Goal: Use online tool/utility

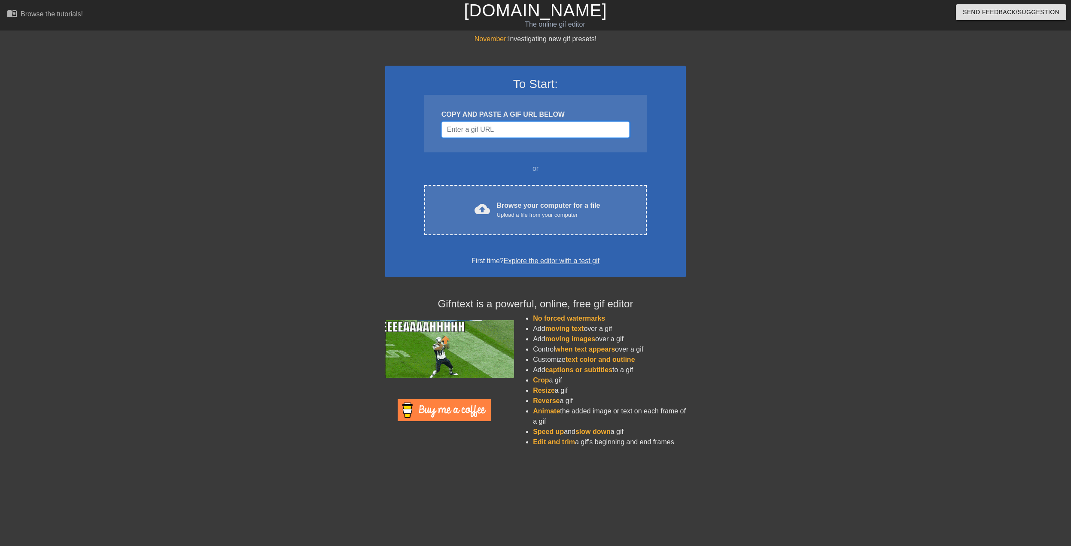
click at [474, 130] on input "Username" at bounding box center [535, 129] width 188 height 16
click at [473, 130] on input "Username" at bounding box center [535, 129] width 188 height 16
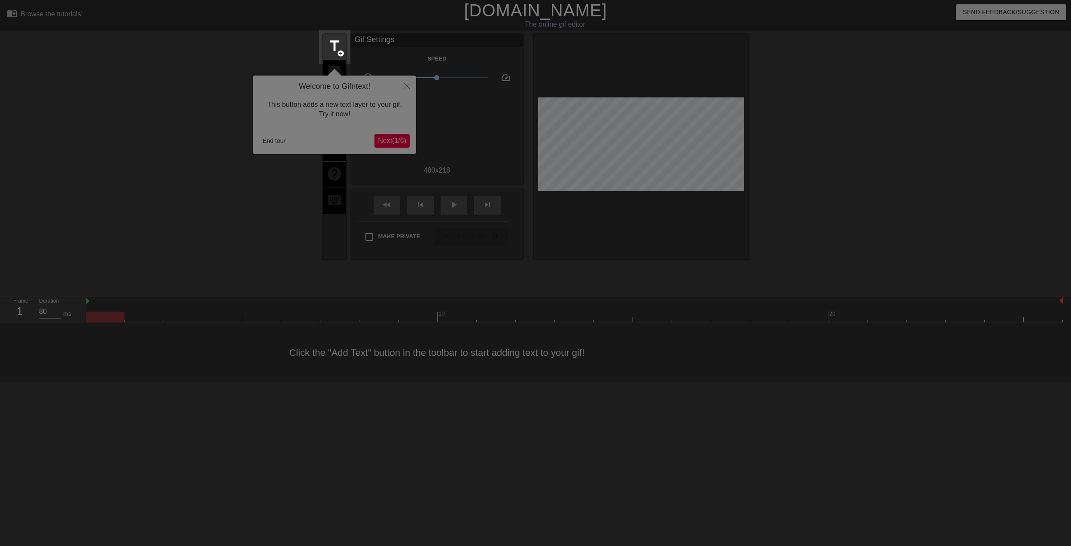
click at [212, 68] on div at bounding box center [535, 273] width 1071 height 546
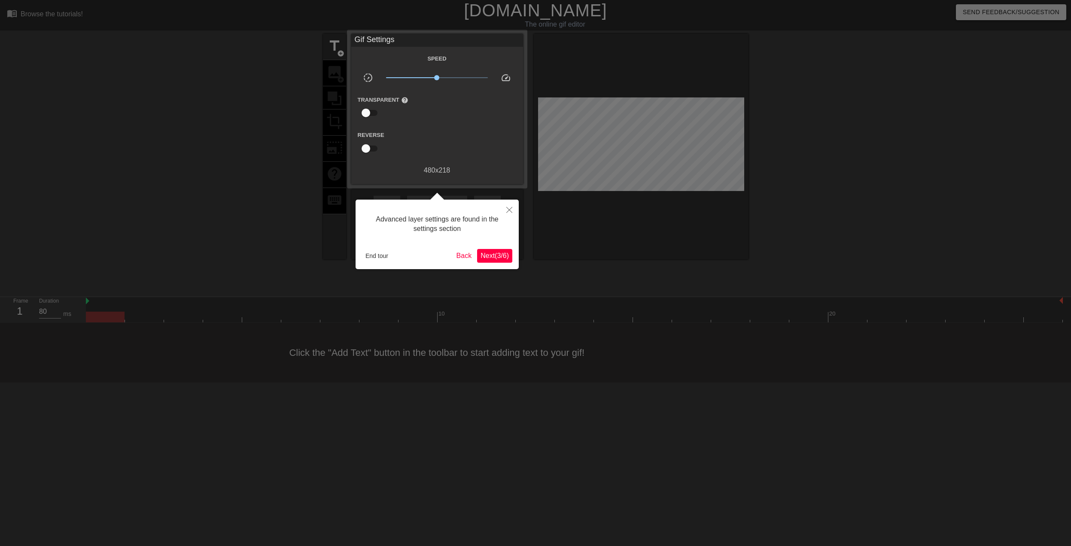
scroll to position [7, 0]
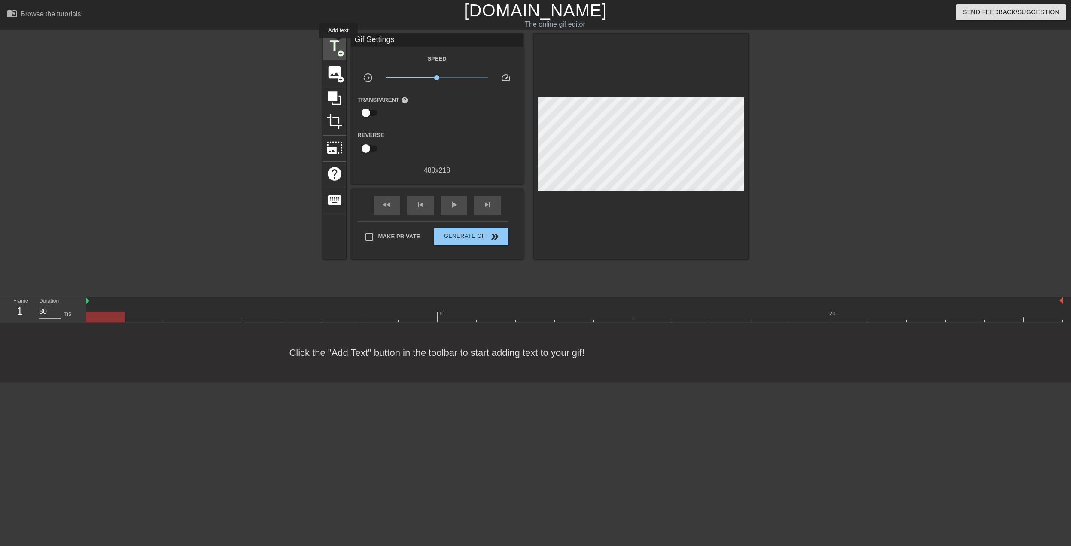
click at [338, 44] on span "title" at bounding box center [334, 46] width 16 height 16
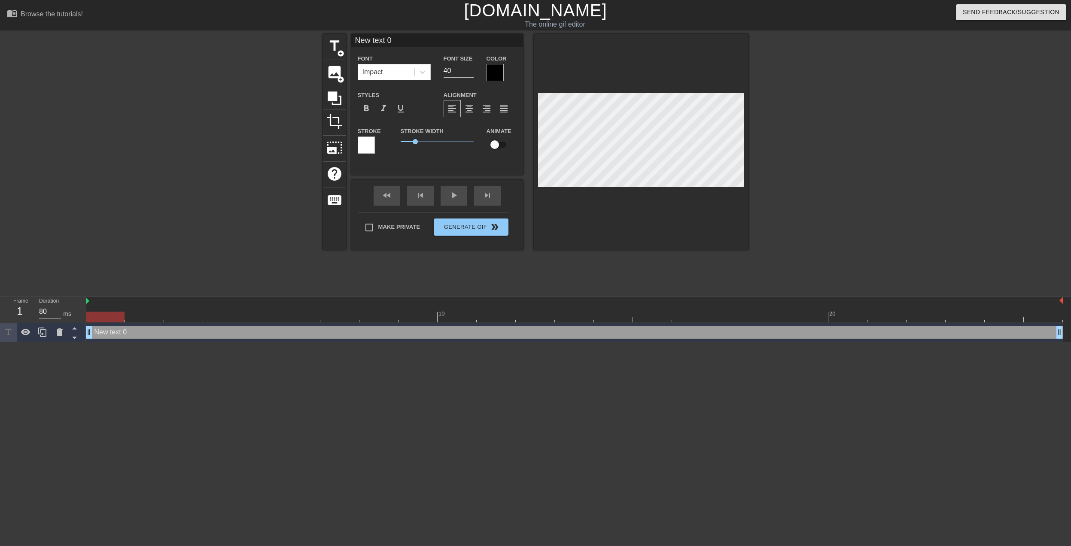
click at [105, 332] on div "New text 0 drag_handle drag_handle" at bounding box center [574, 332] width 977 height 13
type input "New text"
type textarea "New text"
type input "New"
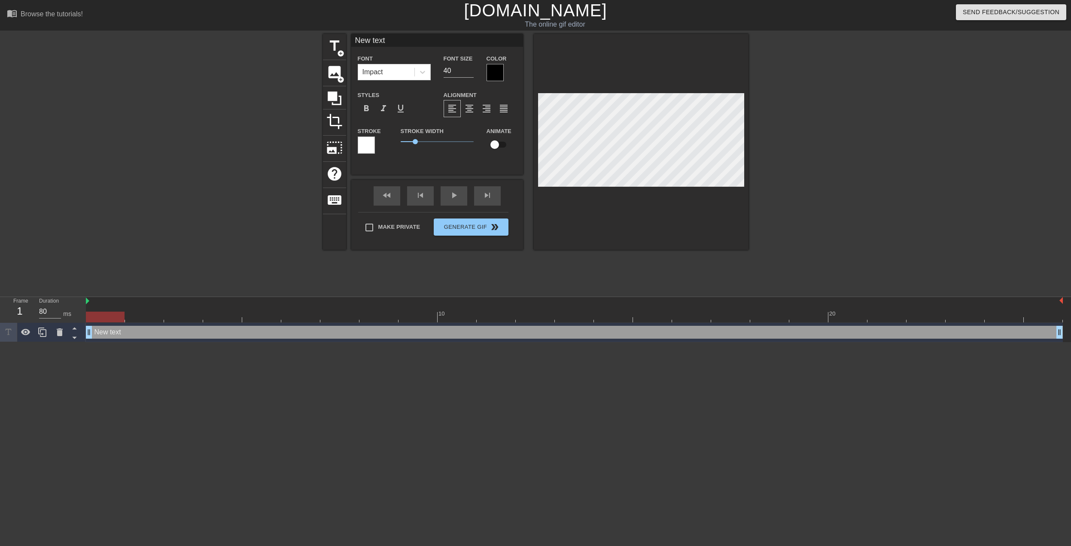
type textarea "New"
type input "I"
type textarea "I"
type input "Ig"
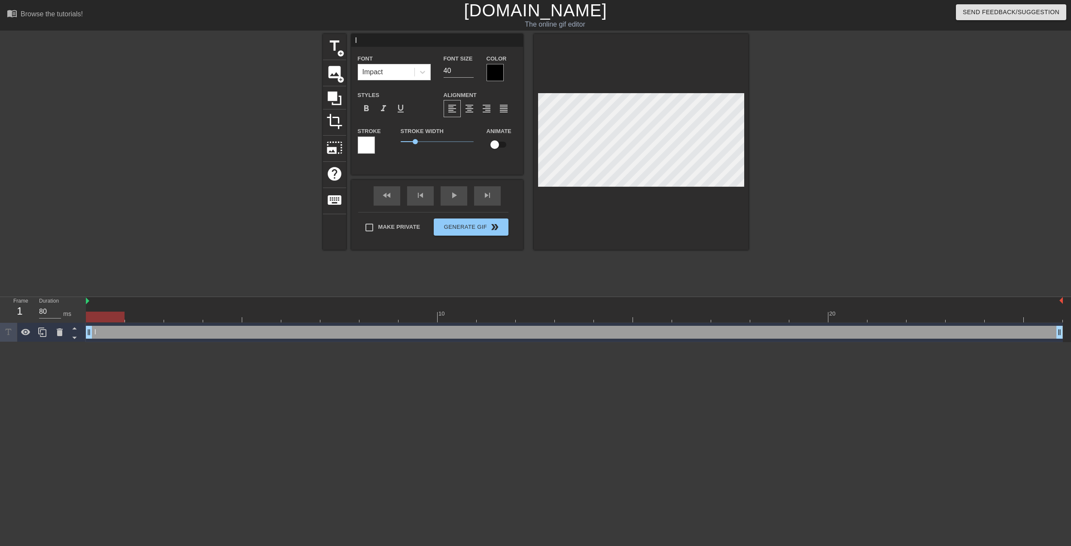
type textarea "Ig"
type input "Igh"
type textarea "Igh"
type input "Ighr"
type textarea "Ighr"
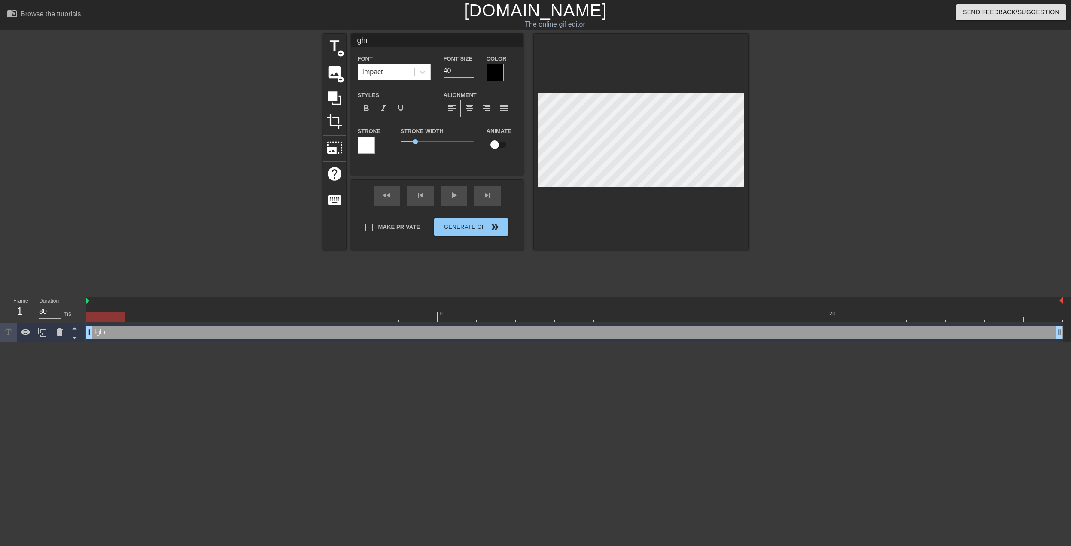
type input "Ighr"
type textarea "Ighr"
type input "Ighr"
type textarea "Ighr"
type input "Igh"
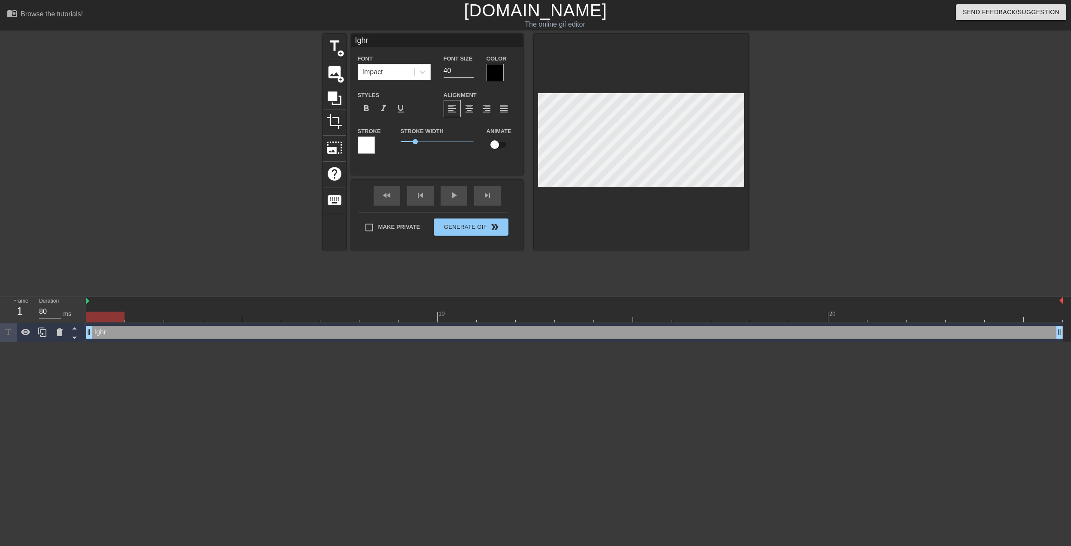
type textarea "Igh"
type input "Ig"
type textarea "Ig"
type input "I"
type textarea "I"
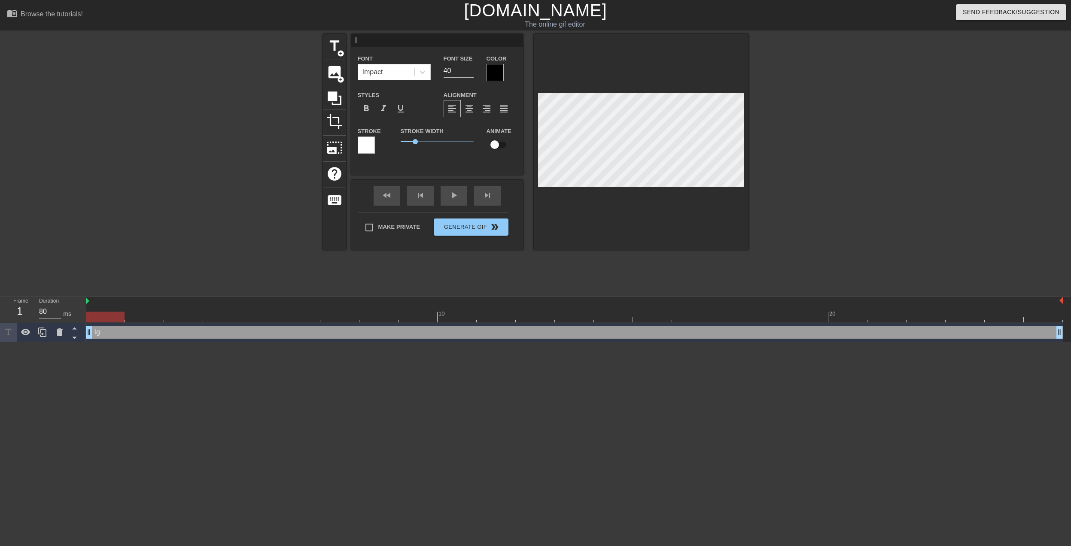
type input "Ih"
type textarea "Ih"
type input "Ihr"
type textarea "Ihr"
type input "Ihr"
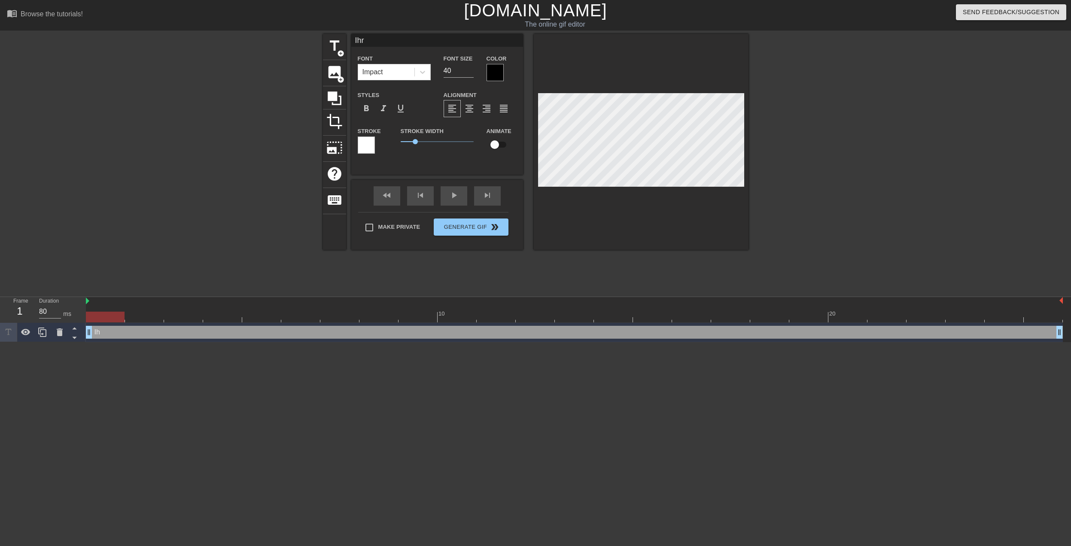
type textarea "Ihr"
type input "Ihr w"
type textarea "Ihr w"
type input "Ihr wi"
type textarea "Ihr wi"
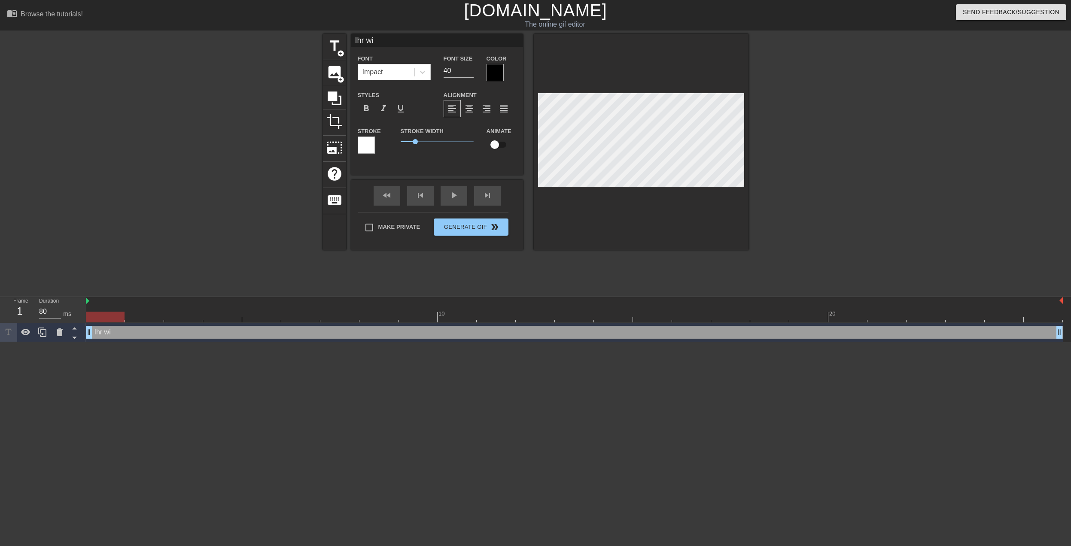
type input "Ihr wis"
type textarea "Ihr wis"
type input "Ihr wiss"
type textarea "Ihr wiss"
type input "Ihr wisst"
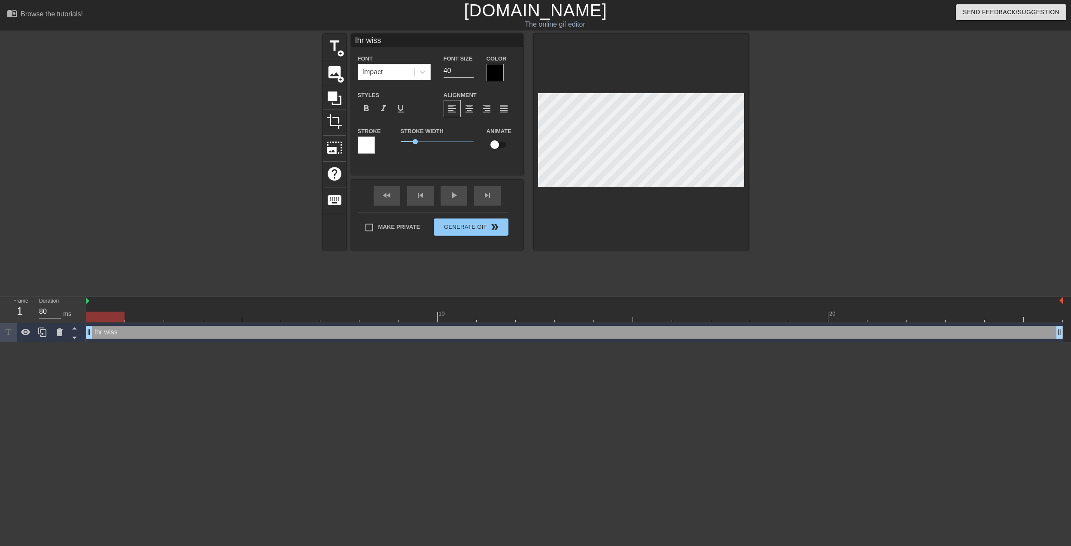
type textarea "Ihr wisst"
type input "Ihr wisst"
type textarea "Ihr wisst"
type input "Ihr wisst n"
type textarea "Ihr wisst n"
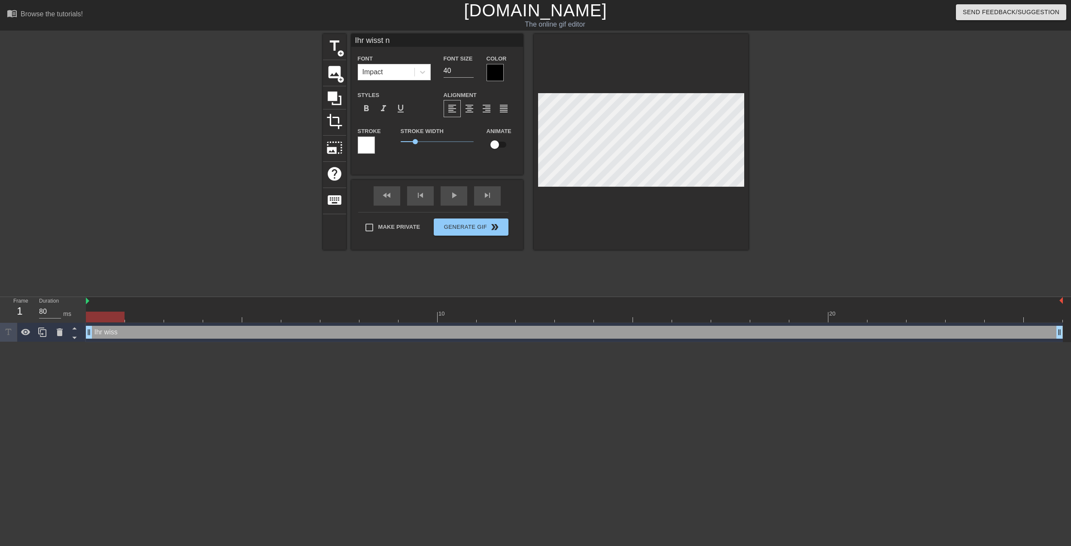
type input "Ihr wisst ni"
type textarea "Ihr wisst ni"
type input "Ihr wisst nic"
type textarea "Ihr wisst nic"
type input "Ihr wisst nich"
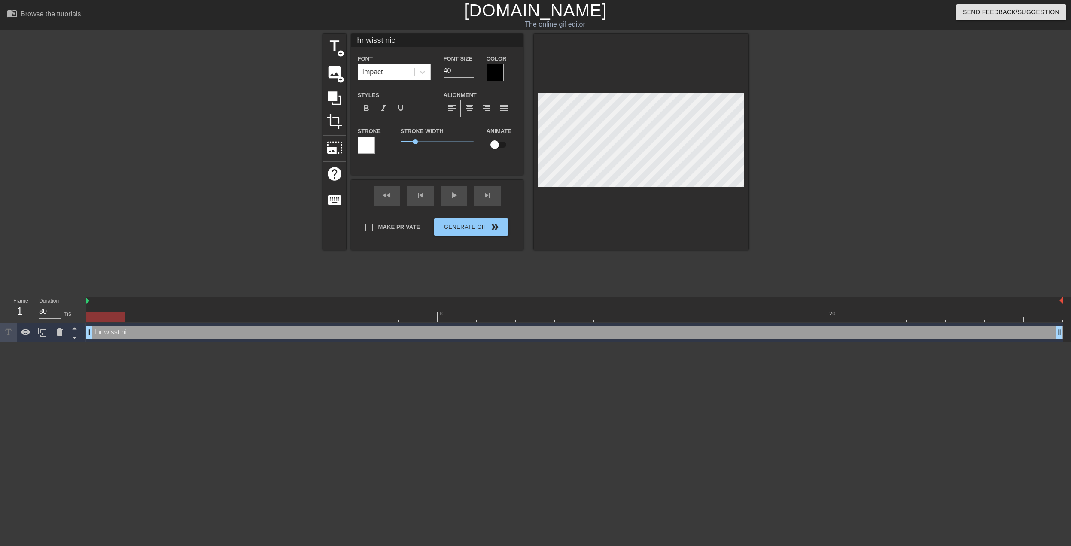
type textarea "Ihr wisst nich"
type input "Ihr wisst nicht"
type textarea "Ihr wisst nicht"
type input "Ihr wisst nicht,"
type textarea "Ihr wisst nicht,"
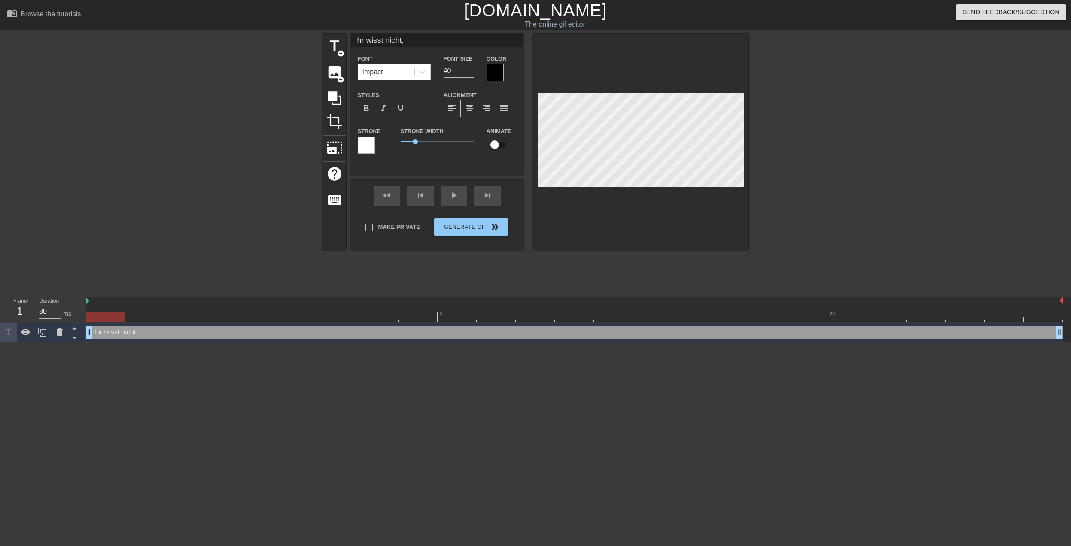
type input "Ihr wisst nicht,"
type textarea "Ihr wisst nicht,"
type input "Ihr wisst nicht, d"
type textarea "Ihr wisst nicht, d"
type input "Ihr wisst nicht, da"
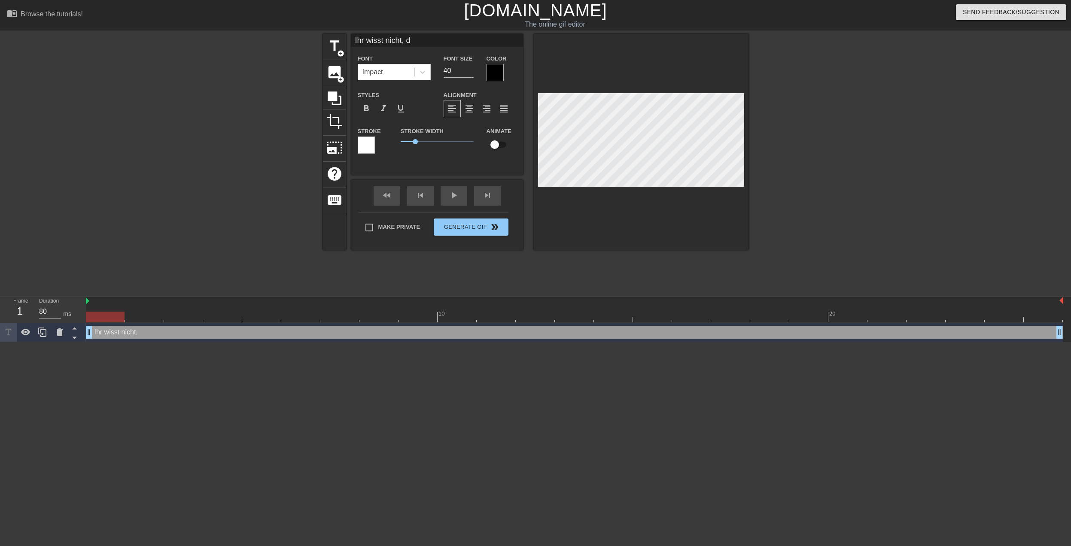
type textarea "Ihr wisst nicht, da"
type input "Ihr wisst nicht, das"
type textarea "Ihr wisst nicht, das"
type input "Ihr wisst nicht, dass"
type textarea "Ihr wisst nicht, dass"
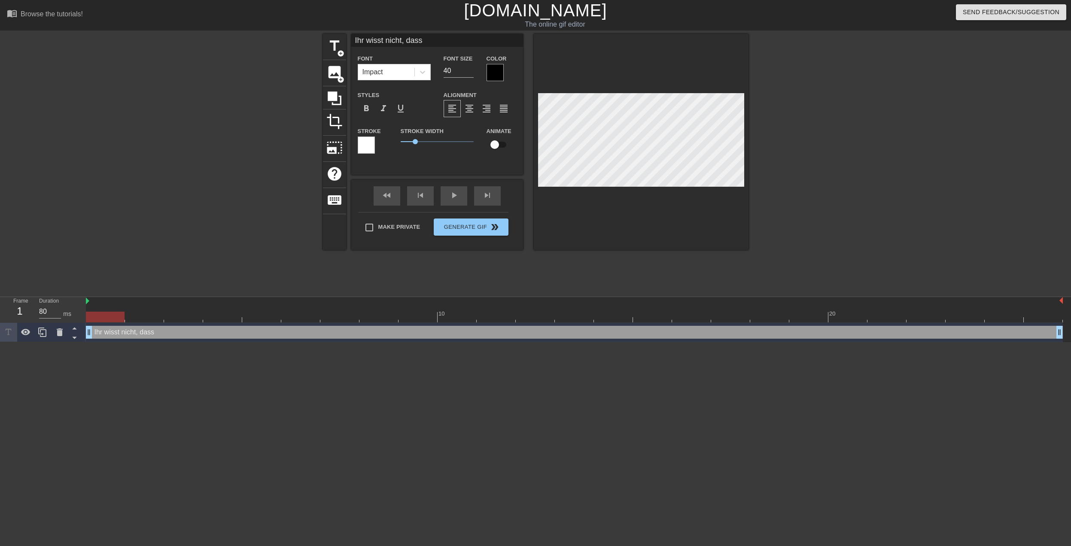
type input "Ihr wisst nicht, dassi"
type textarea "Ihr wisst nicht, dassi"
type input "Ihr wisst nicht, dass"
type textarea "Ihr wisst nicht, dass"
type input "Ihr wisst nicht, dass"
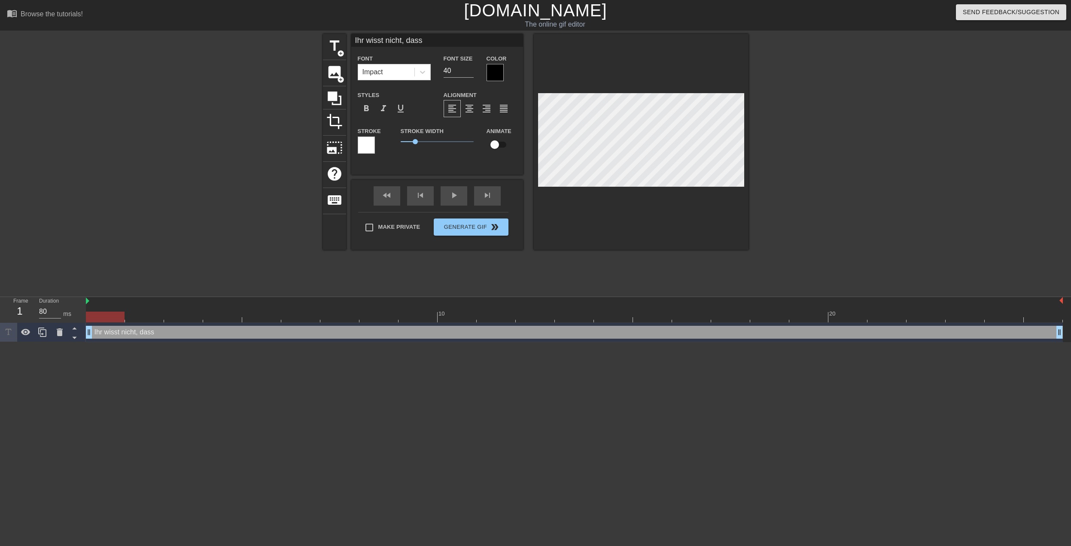
type textarea "Ihr wisst nicht, dass"
type input "Ihr wisst nicht, dass i"
type textarea "Ihr wisst nicht, dass i"
type input "Ihr wisst nicht, dass ic"
type textarea "Ihr wisst nicht, dass ic"
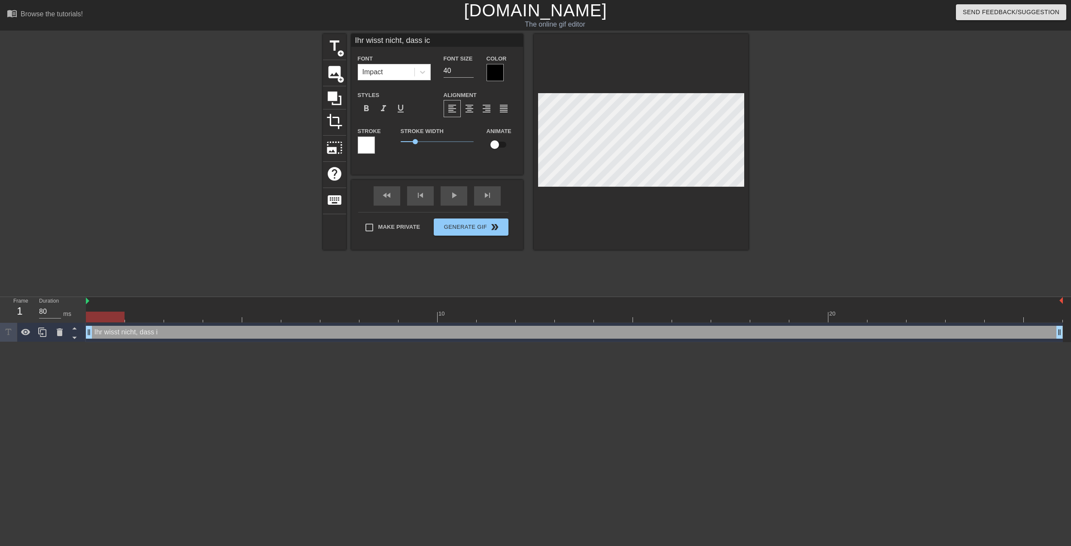
type input "Ihr wisst nicht, dass ich"
type textarea "Ihr wisst nicht, dass ich"
type input "Ihr wisst nicht, dass ich"
type textarea "Ihr wisst nicht, dass ich"
type input "Ihr wisst nicht, dass ich e"
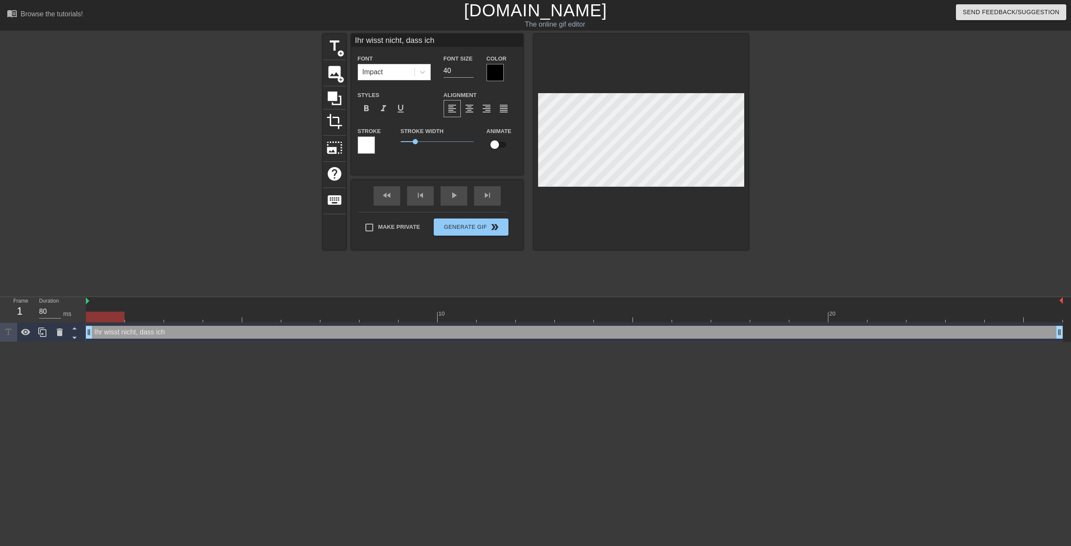
type textarea "Ihr wisst nicht, dass ich e"
type input "Ihr wisst nicht, dass ich ei"
type textarea "Ihr wisst nicht, dass ich ei"
type input "Ihr wisst nicht, dass ich eie"
type textarea "Ihr wisst nicht, dass ich eie"
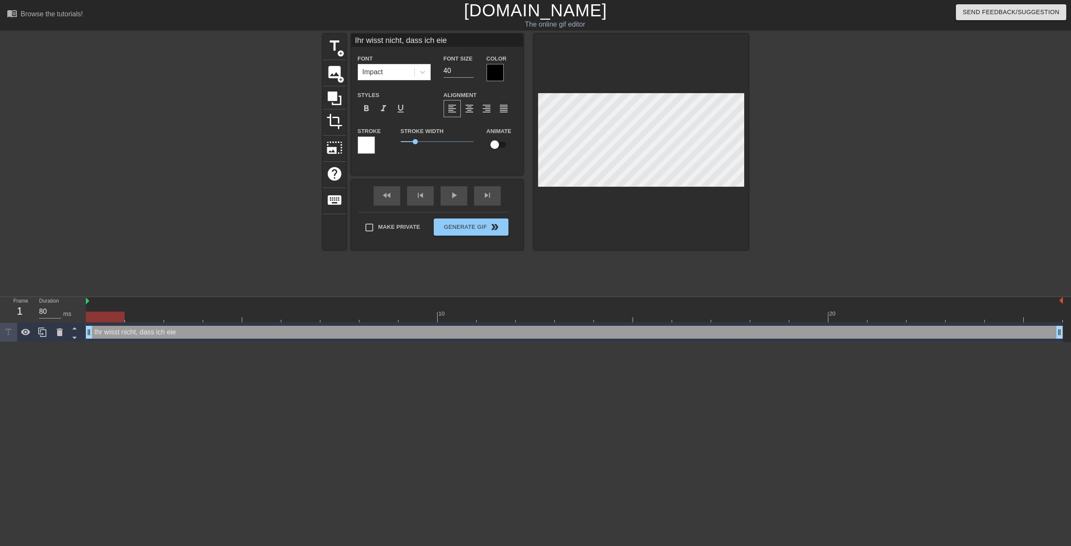
type input "Ihr wisst nicht, dass ich eien"
type textarea "Ihr wisst nicht, dass ich eien"
click at [462, 68] on input "40" at bounding box center [458, 71] width 30 height 14
type input "4"
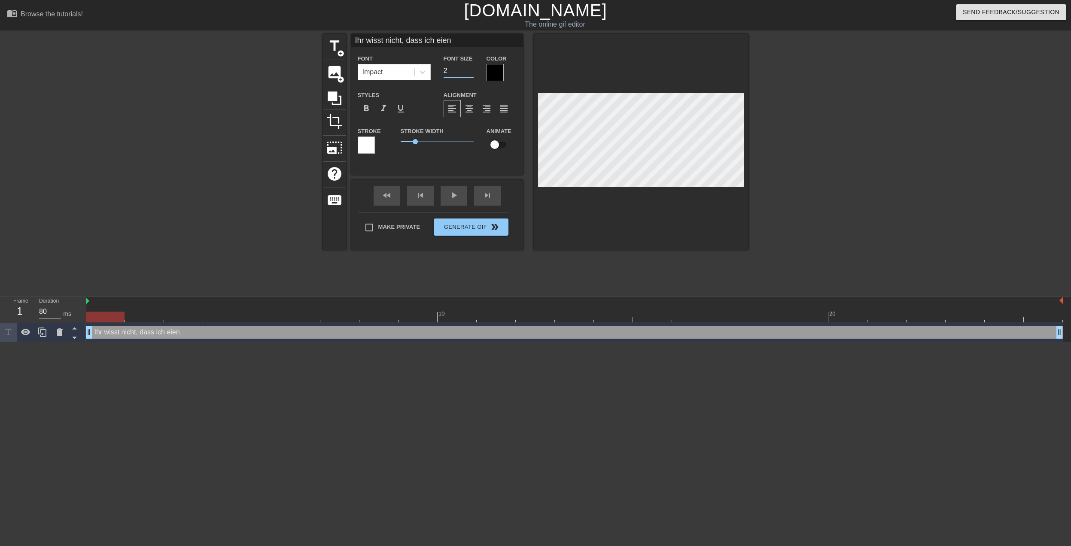
type input "20"
type input "Ihr wisst nicht, dass ich eie"
type textarea "Ihr wisst nicht, dass ich eie"
type input "Ihr wisst nicht, dass ich ei"
type textarea "Ihr wisst nicht, dass ich ei"
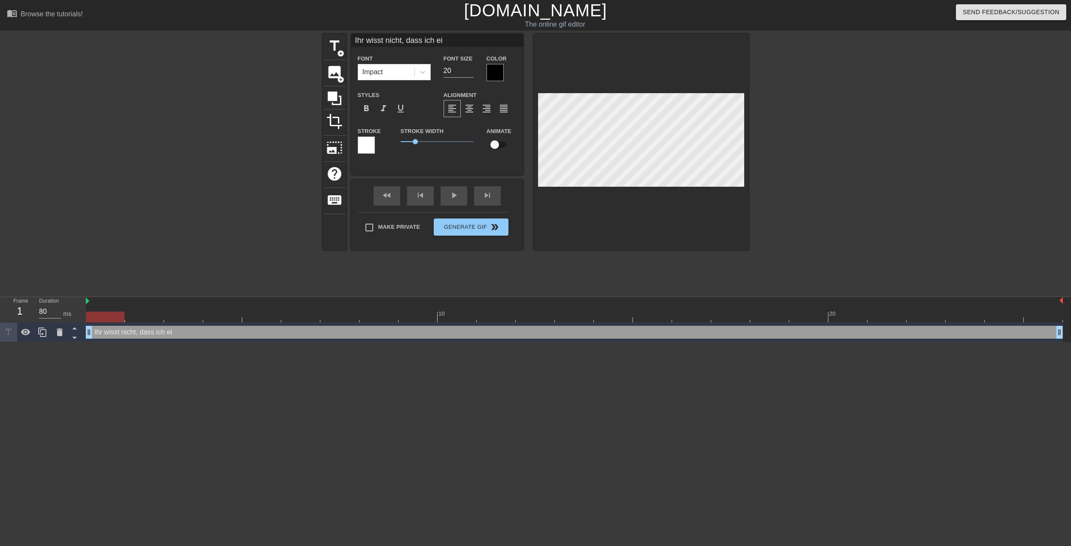
type input "Ihr wisst nicht, dass ich ein"
type textarea "Ihr wisst nicht, dass ich ein"
type input "Ihr wisst nicht, dass ich eine"
type textarea "Ihr wisst nicht, dass ich eine"
type input "Ihr wisst nicht, dass ich einen"
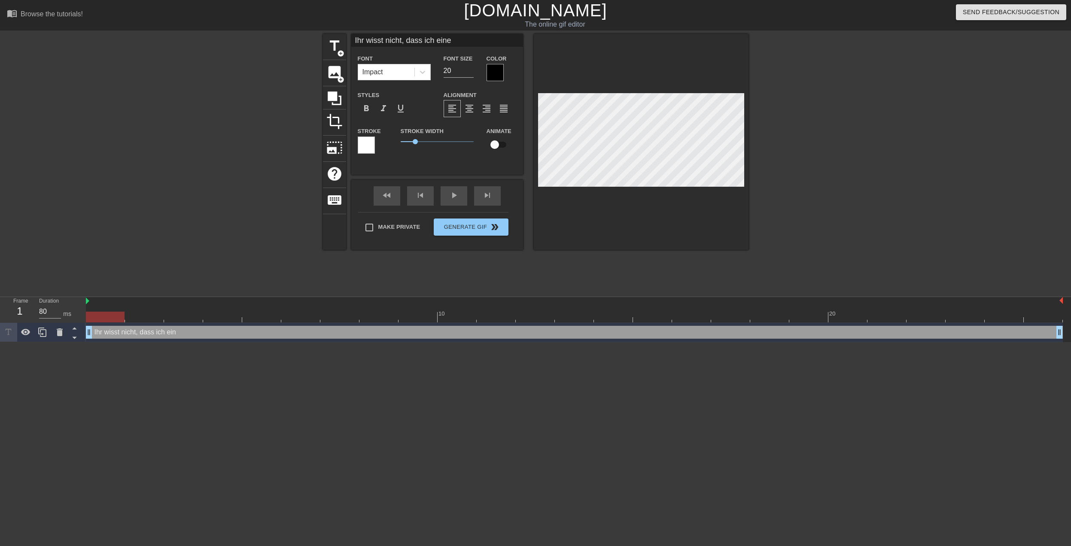
type textarea "Ihr wisst nicht, dass ich einen"
type input "Ihr wisst nicht, dass ich einen"
type textarea "Ihr wisst nicht, dass ich einen"
type input "Ihr wisst nicht, dass ich einen N"
type textarea "Ihr wisst nicht, dass ich einen N"
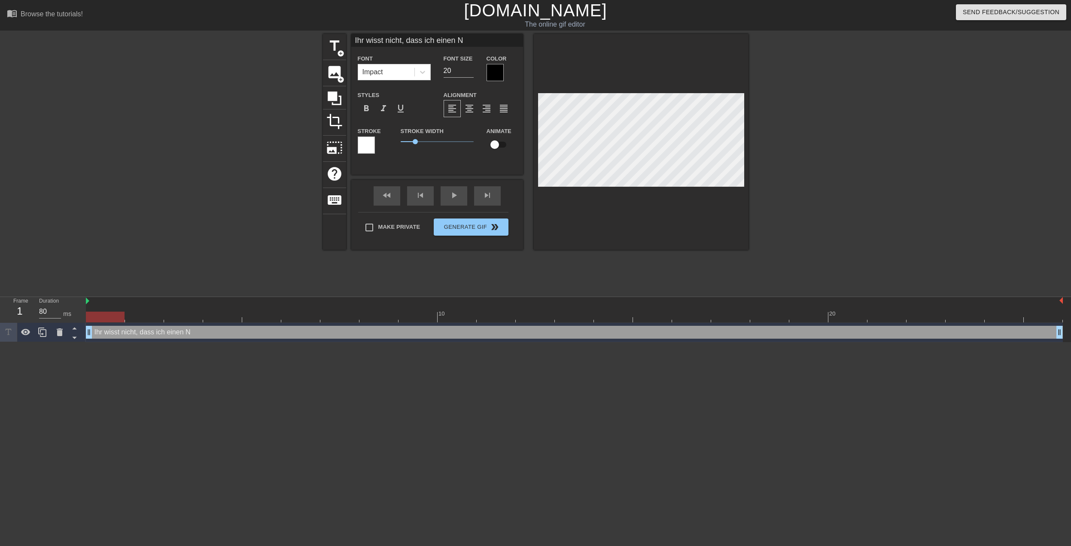
type input "Ihr wisst nicht, dass ich einen ND"
type textarea "Ihr wisst nicht, dass ich einen ND"
type input "Ihr wisst nicht, dass ich einen NDA"
type textarea "Ihr wisst nicht, dass ich einen NDA"
type input "Ihr wisst nicht, dass ich einen NDA"
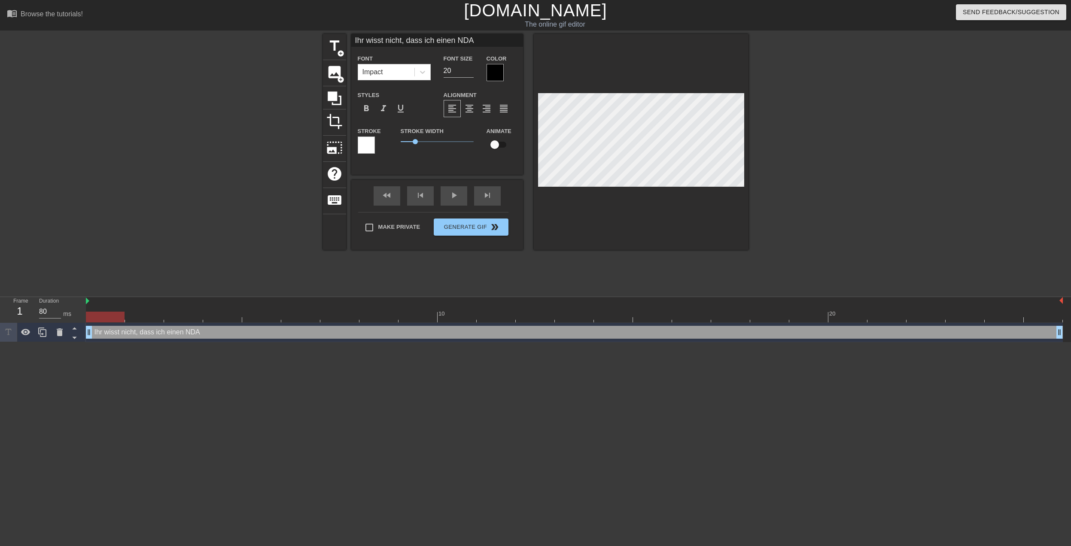
type textarea "Ihr wisst nicht, dass ich einen NDA"
type input "Ihr wisst nicht, dass ich einen NDA m"
type textarea "Ihr wisst nicht, dass ich einen NDA m"
type input "Ihr wisst nicht, dass ich einen NDA mi"
type textarea "Ihr wisst nicht, dass ich einen NDA mi"
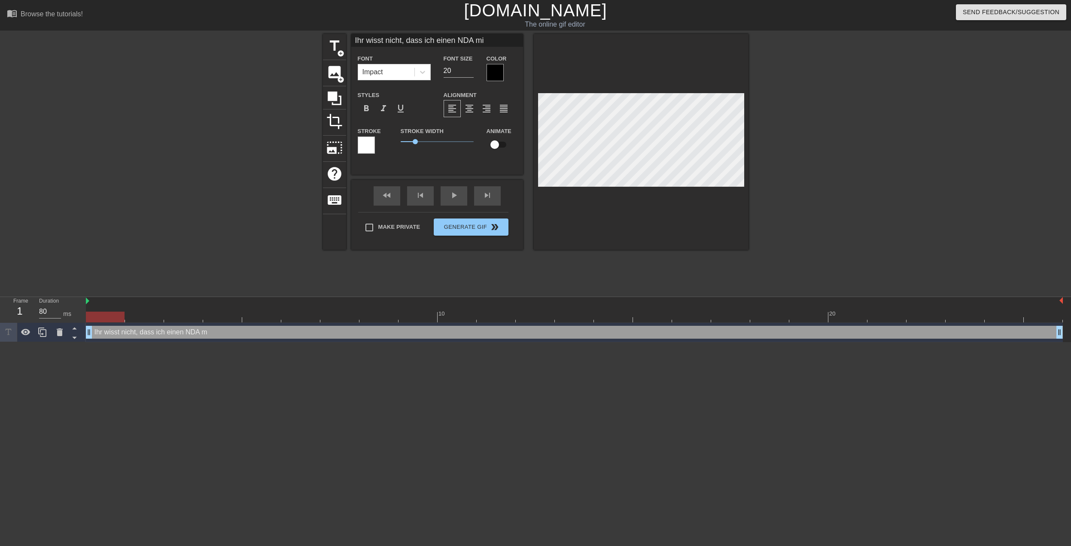
type input "Ihr wisst nicht, dass ich einen NDA mit"
type textarea "Ihr wisst nicht, dass ich einen NDA mit"
type input "Ihr wisst nicht, dass ich einen NDA mit"
type textarea "Ihr wisst nicht, dass ich einen NDA mit"
type input "Ihr wisst nicht, dass ich einen NDA mit d"
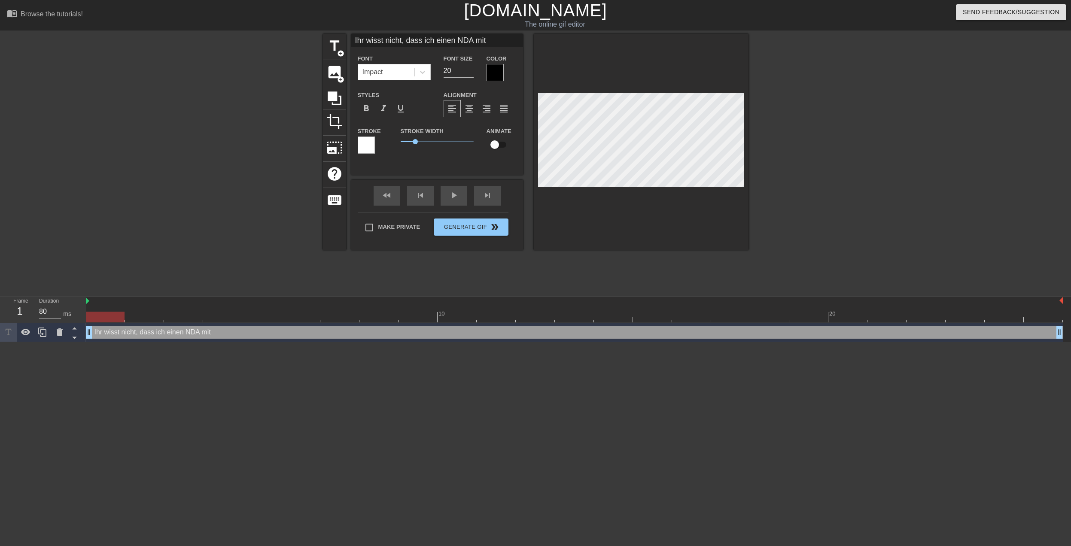
type textarea "Ihr wisst nicht, dass ich einen NDA mit d"
type input "Ihr wisst nicht, dass ich einen NDA mit de"
type textarea "Ihr wisst nicht, dass ich einen NDA mit de"
type input "Ihr wisst nicht, dass ich einen NDA mit der"
type textarea "Ihr wisst nicht, dass ich einen NDA mit der"
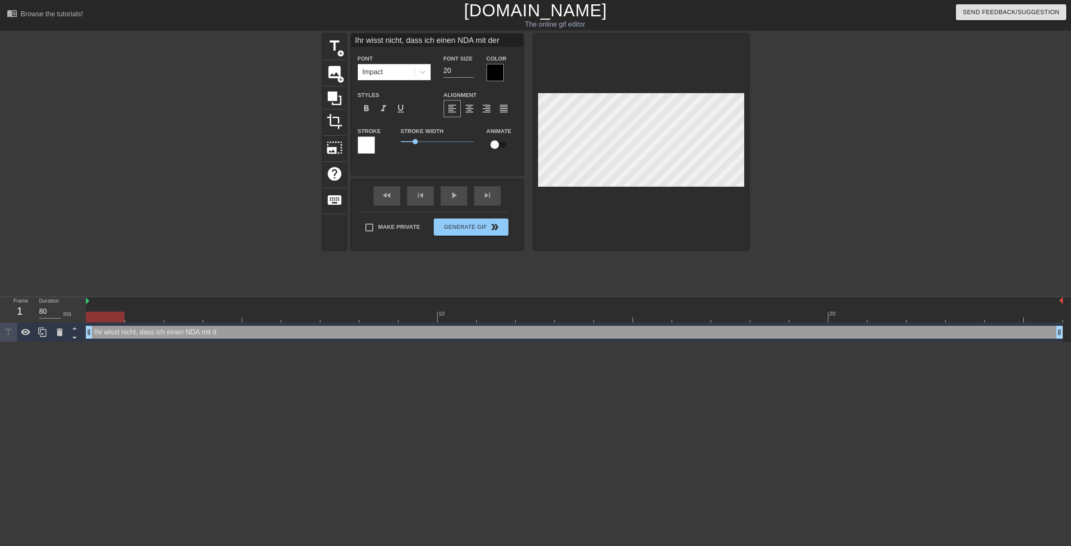
type input "Ihr wisst nicht, dass ich einen NDA mit der"
type textarea "Ihr wisst nicht, dass ich einen NDA mit der"
type input "Ihr wisst nicht, dass ich einen NDA mit der R"
type textarea "Ihr wisst nicht, dass ich einen NDA mit der R"
type input "Ihr wisst nicht, dass ich einen NDA mit der Ra"
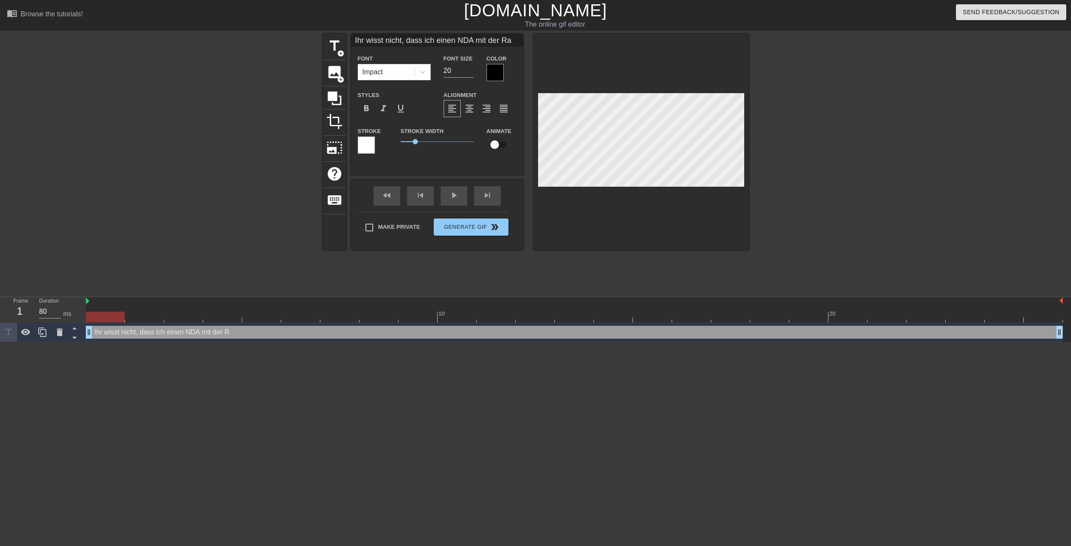
type textarea "Ihr wisst nicht, dass ich einen NDA mit der Rai"
type input "Ihr wisst nicht, dass ich einen NDA mit der Raik"
type textarea "Ihr wisst nicht, dass ich einen NDA mit der Raik"
type input "Ihr wisst nicht, dass ich einen NDA mit der Raika"
type textarea "Ihr wisst nicht, dass ich einen NDA mit der Raika"
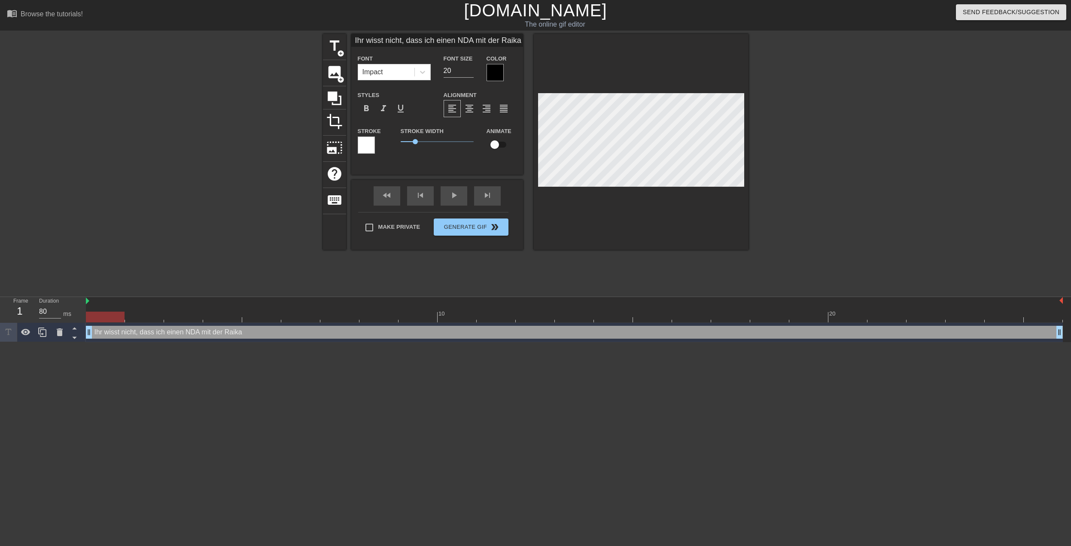
type input "Ihr wisst nicht, dass ich einen NDA mit der Raika"
type textarea "Ihr wisst nicht, dass ich einen NDA mit der Raika"
type input "Ihr wisst nicht, dass ich einen NDA mit der Raika u"
type textarea "Ihr wisst nicht, dass ich einen NDA mit der Raika u"
type input "Ihr wisst nicht, dass ich einen NDA mit der Raika un"
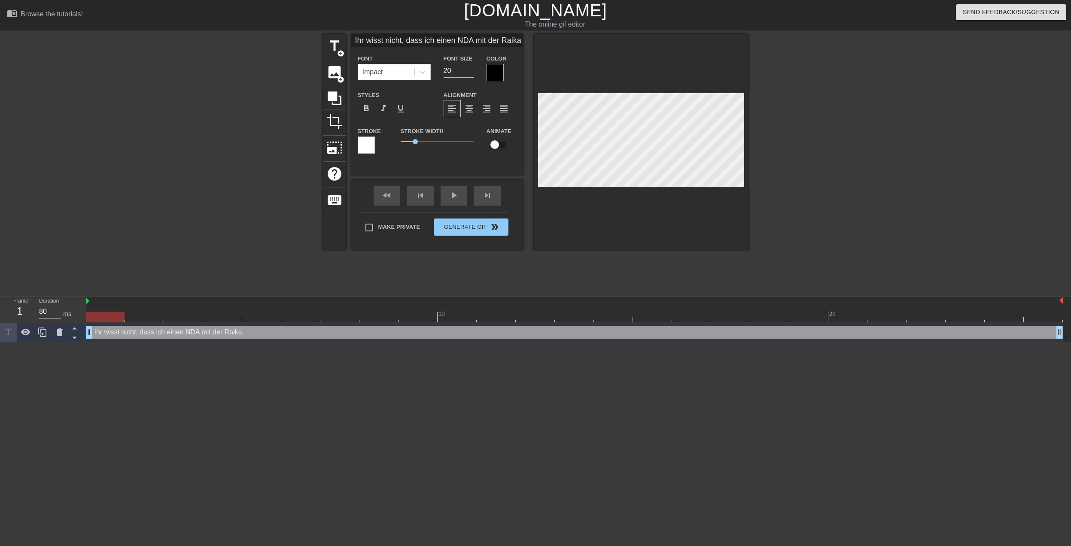
type textarea "Ihr wisst nicht, dass ich einen NDA mit der Raika un"
type input "Ihr wisst nicht, dass ich einen NDA mit der Raika unt"
type textarea "Ihr wisst nicht, dass ich einen NDA mit der Raika unt"
type input "Ihr wisst nicht, dass ich einen NDA mit der Raika unte"
type textarea "Ihr wisst nicht, dass ich einen NDA mit der Raika unte"
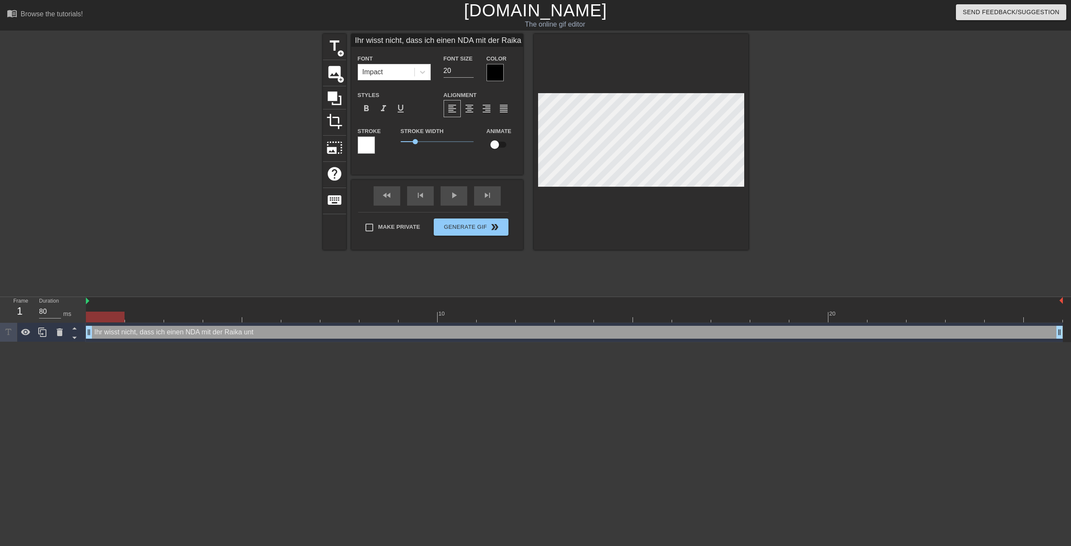
type input "Ihr wisst nicht, dass ich einen NDA mit der Raika unter"
type textarea "Ihr wisst nicht, dass ich einen NDA mit der Raika unter"
type input "Ihr wisst nicht, dass ich einen NDA mit der Raika unters"
type textarea "Ihr wisst nicht, dass ich einen NDA mit der Raika unters"
type input "Ihr wisst nicht, dass ich einen NDA mit der Raika untersc"
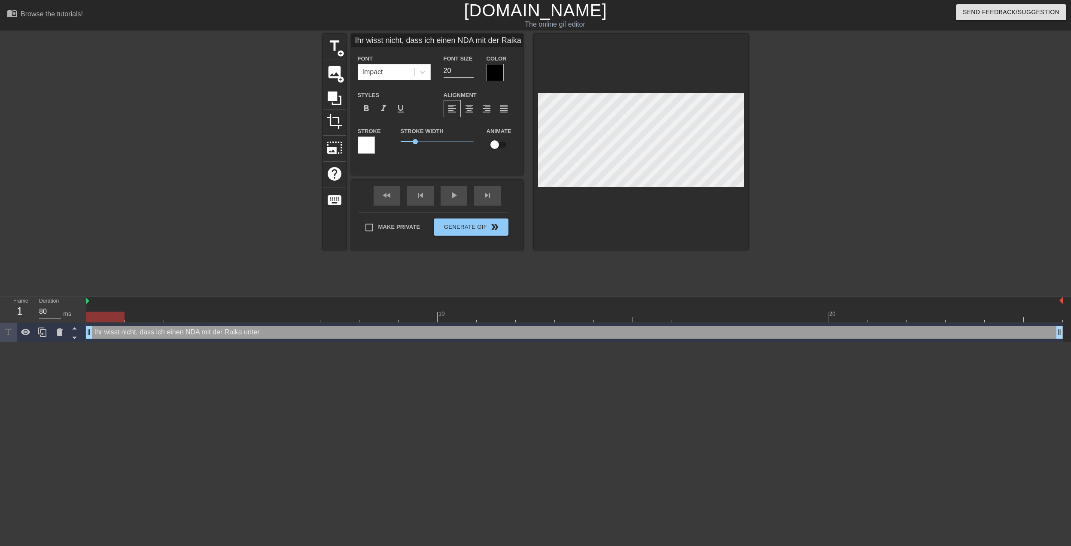
type textarea "Ihr wisst nicht, dass ich einen NDA mit der Raika untersc"
type input "Ihr wisst nicht, dass ich einen NDA mit der Raika untersch"
type textarea "Ihr wisst nicht, dass ich einen NDA mit der Raika untersch"
type input "Ihr wisst nicht, dass ich einen NDA mit der Raika unterschr"
type textarea "Ihr wisst nicht, dass ich einen NDA mit der Raika unterschr"
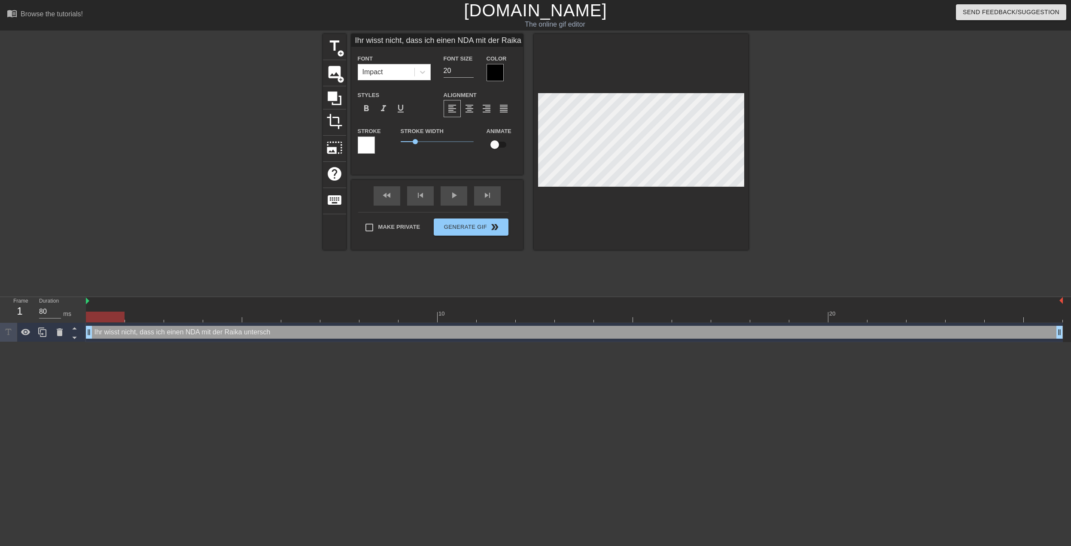
type input "Ihr wisst nicht, dass ich einen NDA mit der Raika unterschri"
type textarea "Ihr wisst nicht, dass ich einen NDA mit der Raika unterschri"
type input "Ihr wisst nicht, dass ich einen NDA mit der Raika unterschrie"
type textarea "Ihr wisst nicht, dass ich einen NDA mit der Raika unterschrie"
type input "Ihr wisst nicht, dass ich einen NDA mit der Raika unterschriev"
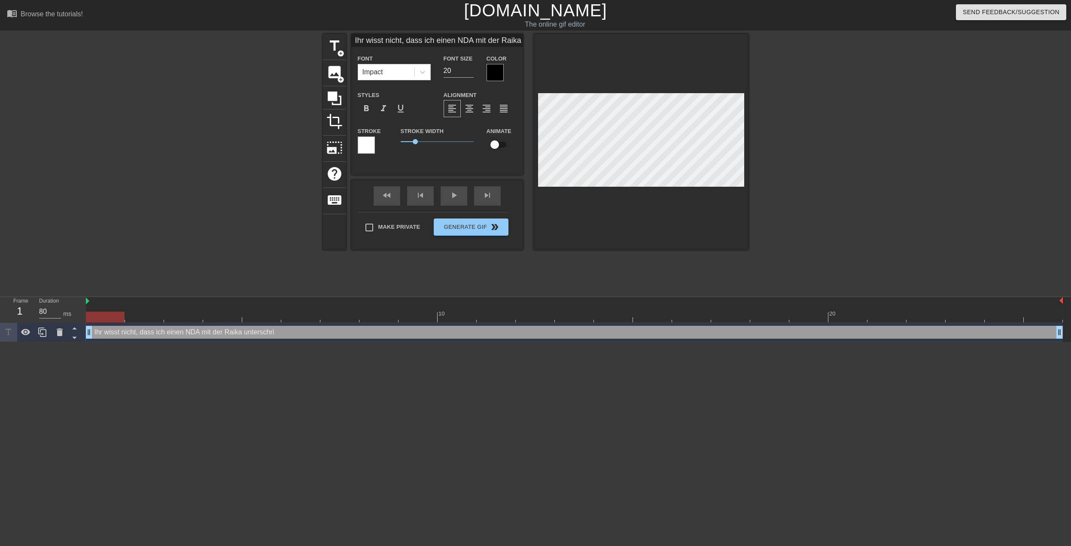
type textarea "Ihr wisst nicht, dass ich einen NDA mit der Raika unterschriev"
type input "Ihr wisst nicht, dass ich einen NDA mit der Raika unterschrievb"
type textarea "Ihr wisst nicht, dass ich einen NDA mit der Raika unterschrievb"
type input "Ihr wisst nicht, dass ich einen NDA mit der Raika unterschriev"
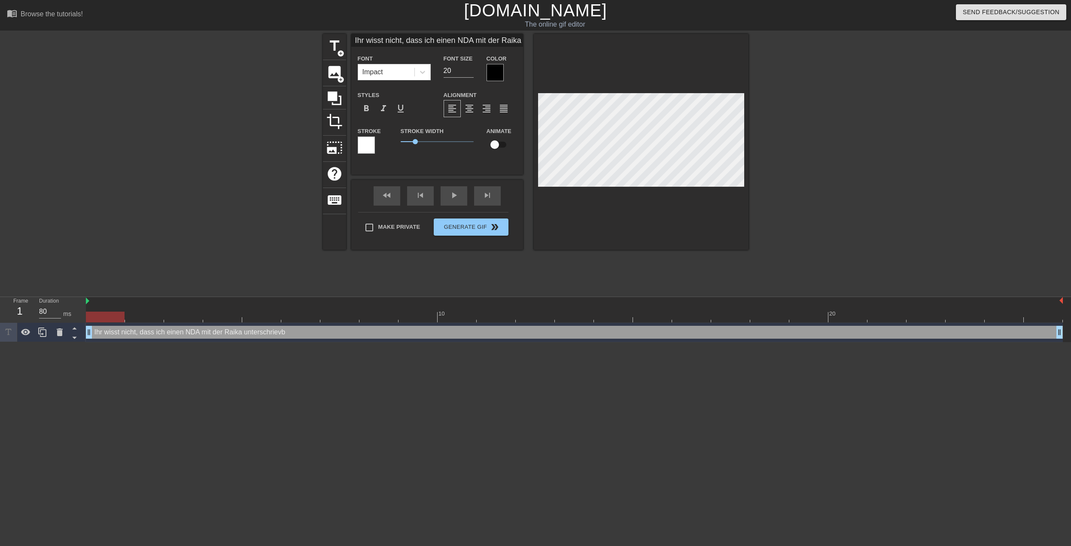
type textarea "Ihr wisst nicht, dass ich einen NDA mit der Raika unterschriev"
type input "Ihr wisst nicht, dass ich einen NDA mit der Raika unterschrie"
type textarea "Ihr wisst nicht, dass ich einen NDA mit der Raika unterschrie"
type input "Ihr wisst nicht, dass ich einen NDA mit der Raika unterschri"
type textarea "Ihr wisst nicht, dass ich einen NDA mit der Raika unterschri"
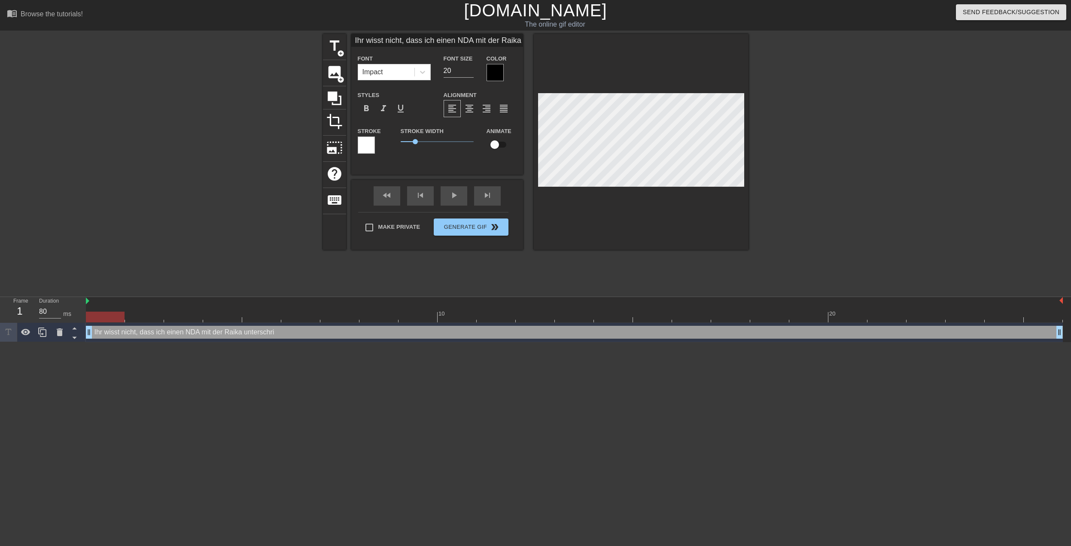
type input "Ihr wisst nicht, dass ich einen NDA mit der Raika unterschr"
type textarea "Ihr wisst nicht, dass ich einen NDA mit der Raika unterschr"
type input "Ihr wisst nicht, dass ich einen NDA mit der Raika untersch"
type textarea "Ihr wisst nicht, dass ich einen NDA mit der Raika untersch"
type input "Ihr wisst nicht, dass ich einen NDA mit der Raika untersc"
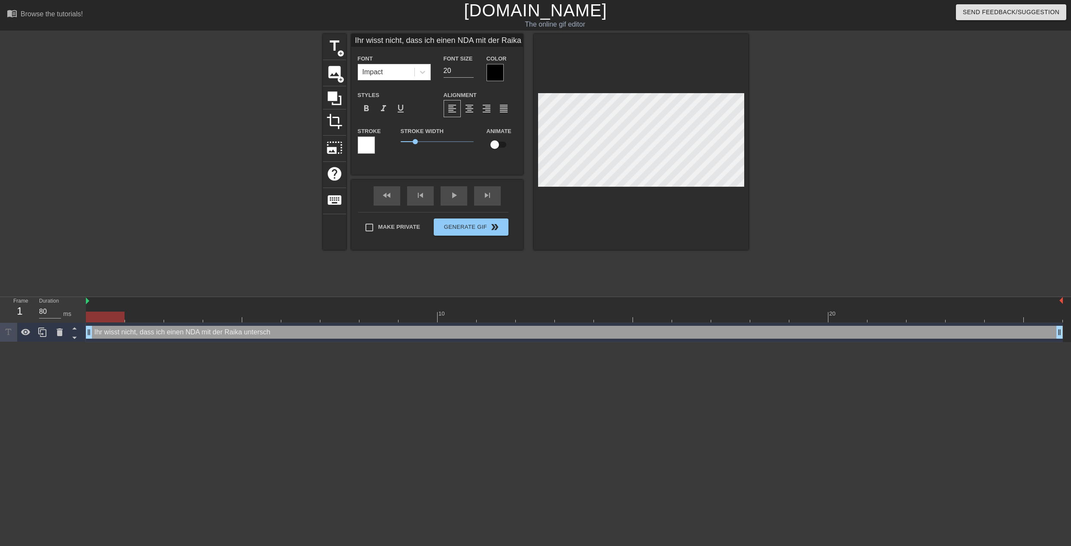
scroll to position [1, 12]
type textarea "Ihr wisst nicht, dass ich einen NDA mit der Raika untersc"
click at [504, 108] on span "format_align_justify" at bounding box center [503, 108] width 10 height 10
click at [455, 73] on input "20" at bounding box center [458, 71] width 30 height 14
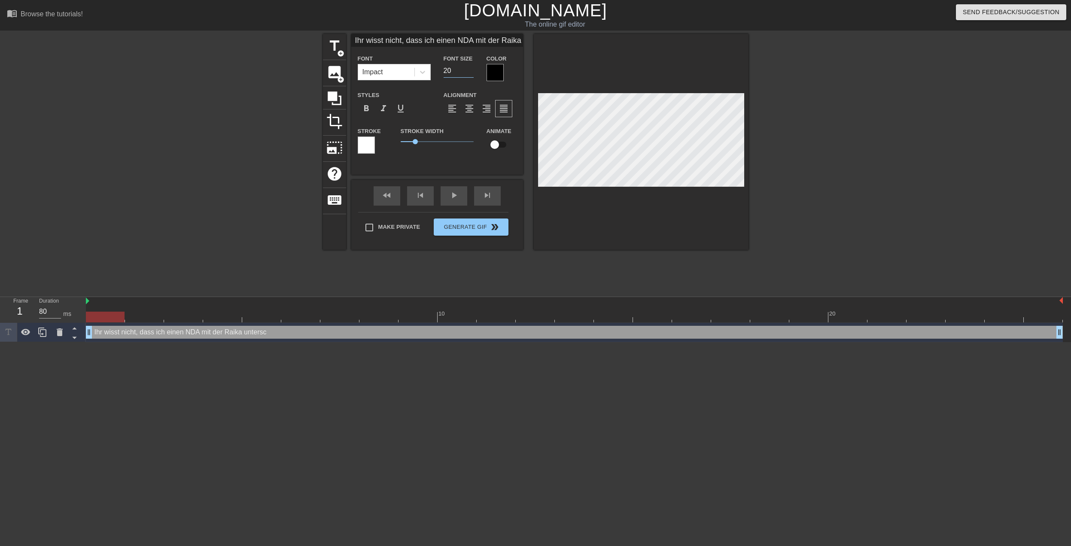
click at [470, 74] on input "20" at bounding box center [458, 71] width 30 height 14
click at [471, 73] on input "19" at bounding box center [458, 71] width 30 height 14
click at [471, 73] on input "18" at bounding box center [458, 71] width 30 height 14
click at [455, 67] on input "18" at bounding box center [458, 71] width 30 height 14
click at [469, 72] on input "17" at bounding box center [458, 71] width 30 height 14
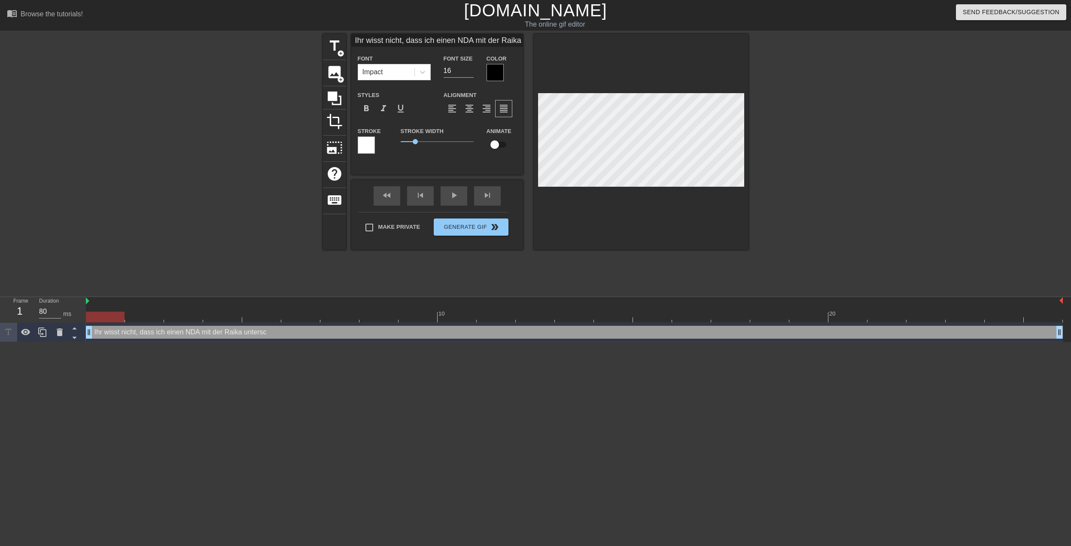
click at [469, 72] on input "16" at bounding box center [458, 71] width 30 height 14
click at [469, 72] on input "15" at bounding box center [458, 71] width 30 height 14
click at [469, 72] on input "14" at bounding box center [458, 71] width 30 height 14
type input "13"
click at [469, 72] on input "13" at bounding box center [458, 71] width 30 height 14
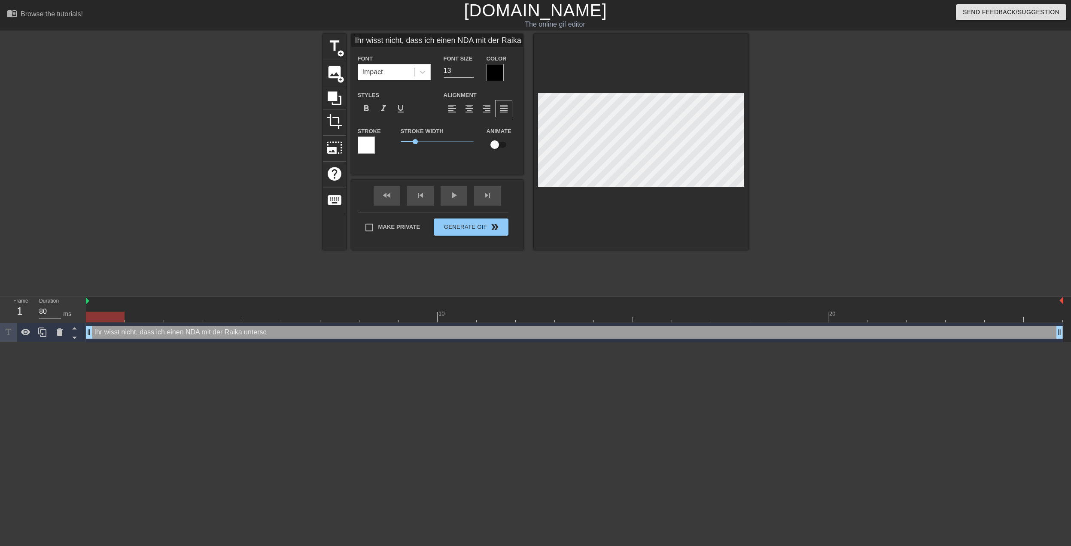
scroll to position [1, 11]
type input "Ihr wisst nicht, dass ich einen NDA mit der Raika untersch"
type textarea "Ihr wisst nicht, dass ich einen NDA mit der Raika untersch"
type input "Ihr wisst nicht, dass ich einen NDA mit der Raika untersc"
type textarea "Ihr wisst nicht, dass ich einen NDA mit der Raika untersc"
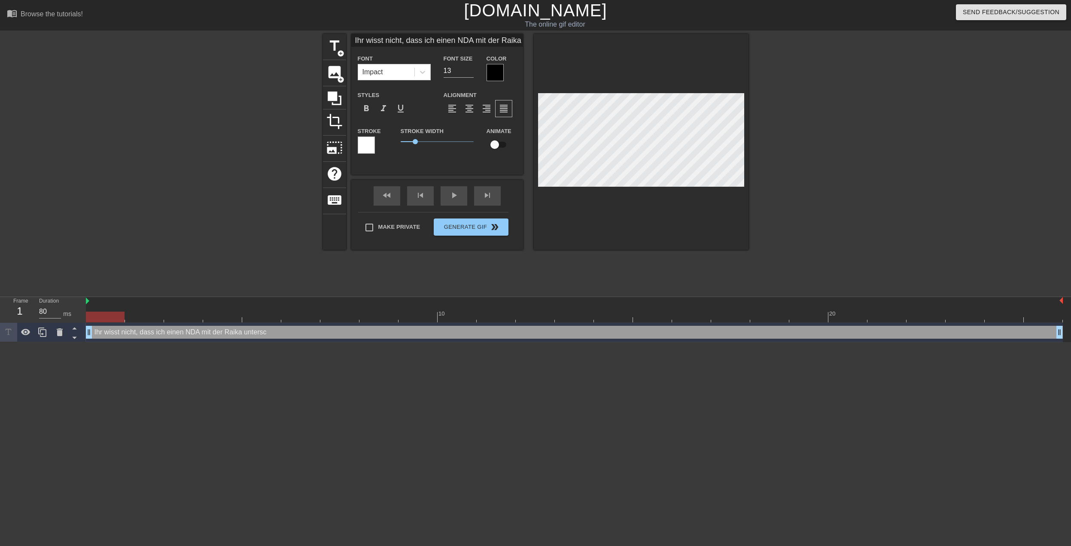
type input "Ihr wisst nicht, dass ich einen NDA mit der Raika untersch"
type textarea "Ihr wisst nicht, dass ich einen NDA mit der Raika untersch"
type input "Ihr wisst nicht, dass ich einen NDA mit der Raika unterschr"
type textarea "Ihr wisst nicht, dass ich einen NDA mit der Raika unterschr"
type input "Ihr wisst nicht, dass ich einen NDA mit der Raika unterschri"
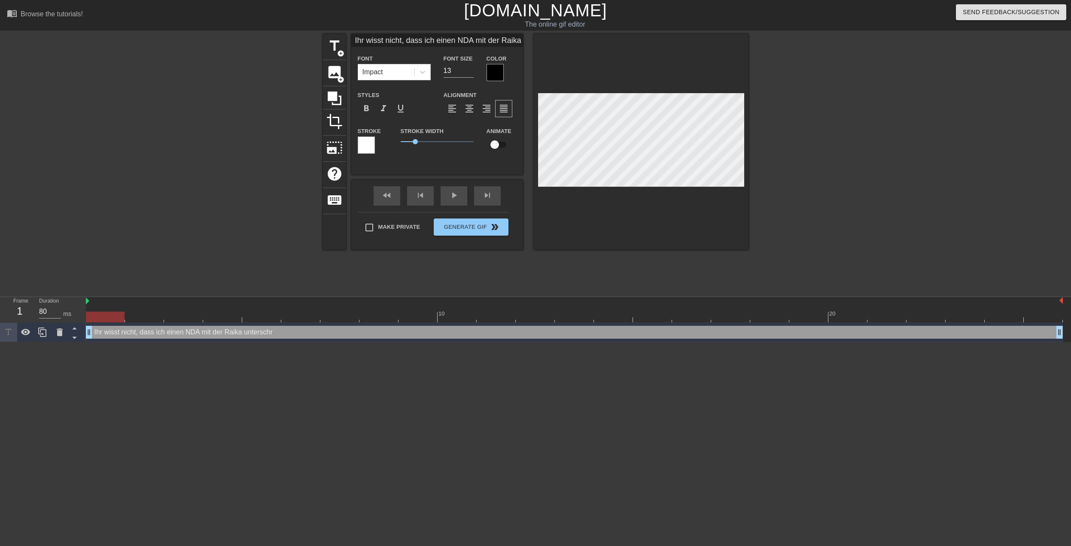
type textarea "Ihr wisst nicht, dass ich einen NDA mit der Raika unterschri"
type input "Ihr wisst nicht, dass ich einen NDA mit der Raika unterschrie"
type textarea "Ihr wisst nicht, dass ich einen NDA mit der Raika unterschrie"
type input "Ihr wisst nicht, dass ich einen NDA mit der Raika unterschrieb"
type textarea "Ihr wisst nicht, dass ich einen NDA mit der Raika unterschrieb"
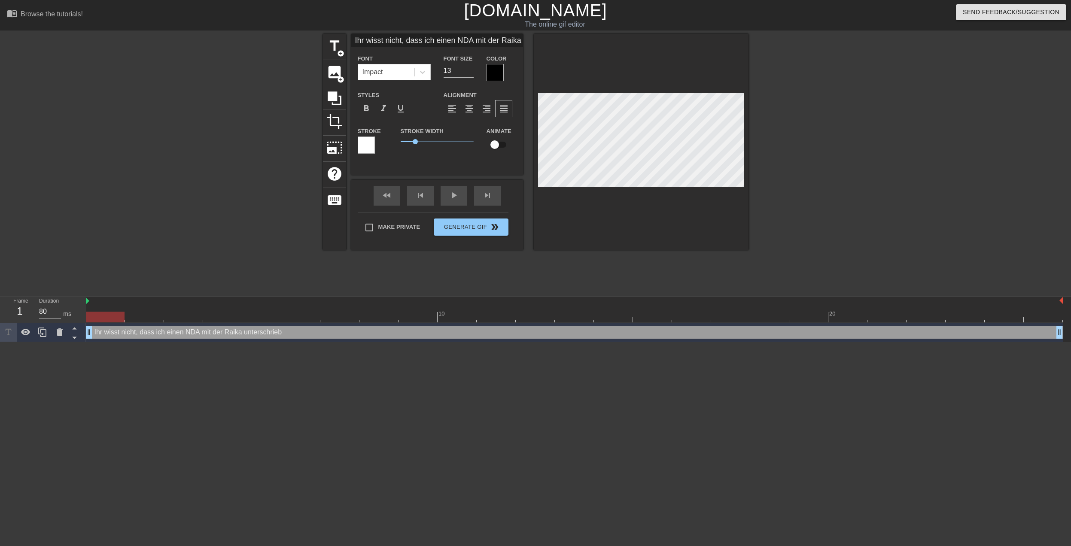
type input "Ihr wisst nicht, dass ich einen NDA mit der Raika unterschriebe"
type textarea "Ihr wisst nicht, dass ich einen NDA mit der Raika unterschriebe"
type input "Ihr wisst nicht, dass ich einen NDA mit der Raika unterschrieben"
type textarea "Ihr wisst nicht, dass ich einen NDA mit der Raika unterschrieben"
type input "Ihr wisst nicht, dass ich einen NDA mit der Raika unterschrieben"
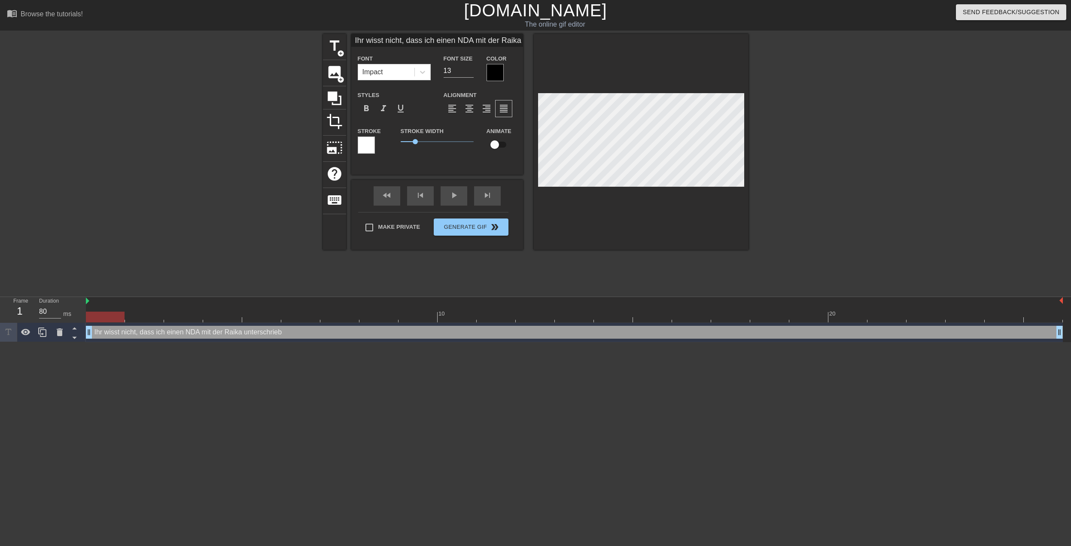
type textarea "Ihr wisst nicht, dass ich einen NDA mit der Raika unterschrieben"
type input "Ihr wisst nicht, dass ich einen NDA mit der Raika unterschrieben h"
type textarea "Ihr wisst nicht, dass ich einen NDA mit der Raika unterschrieben h"
type input "Ihr wisst nicht, dass ich einen NDA mit der Raika unterschrieben ha"
type textarea "Ihr wisst nicht, dass ich einen NDA mit der Raika unterschrieben ha"
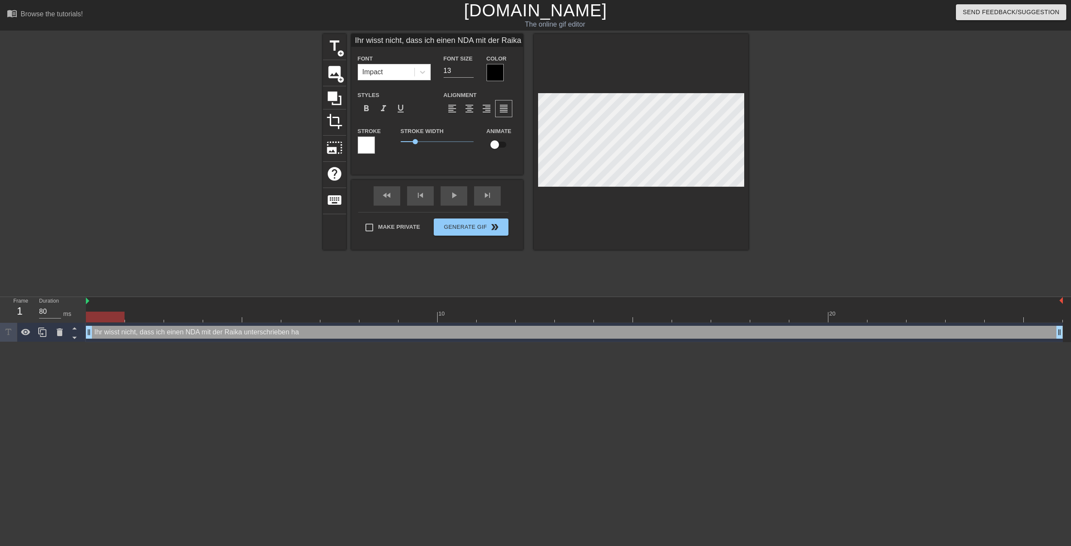
type input "Ihr wisst nicht, dass ich einen NDA mit der Raika unterschrieben hab"
type textarea "Ihr wisst nicht, dass ich einen NDA mit der Raika unterschrieben hab"
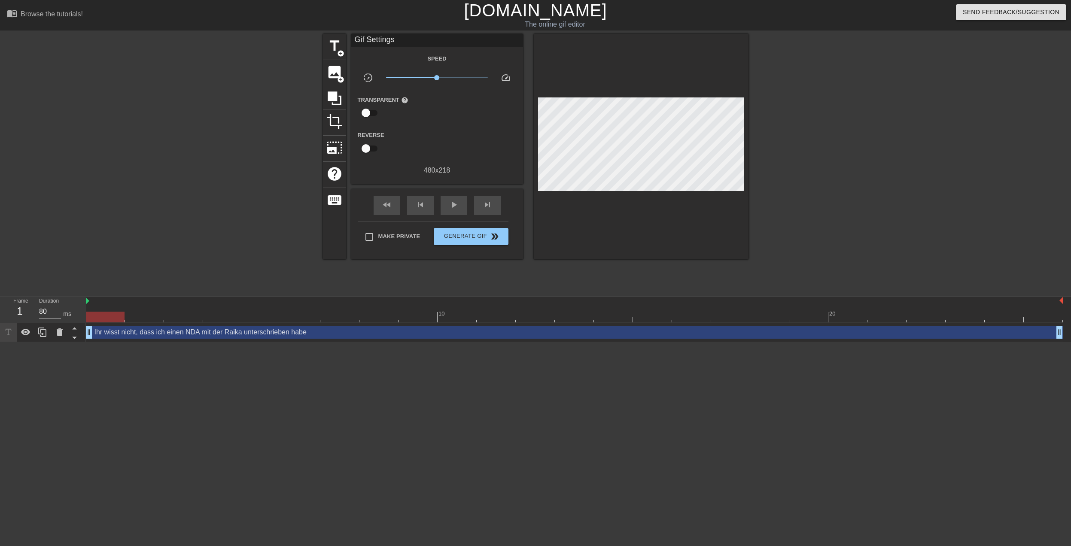
click at [691, 203] on div at bounding box center [641, 146] width 215 height 225
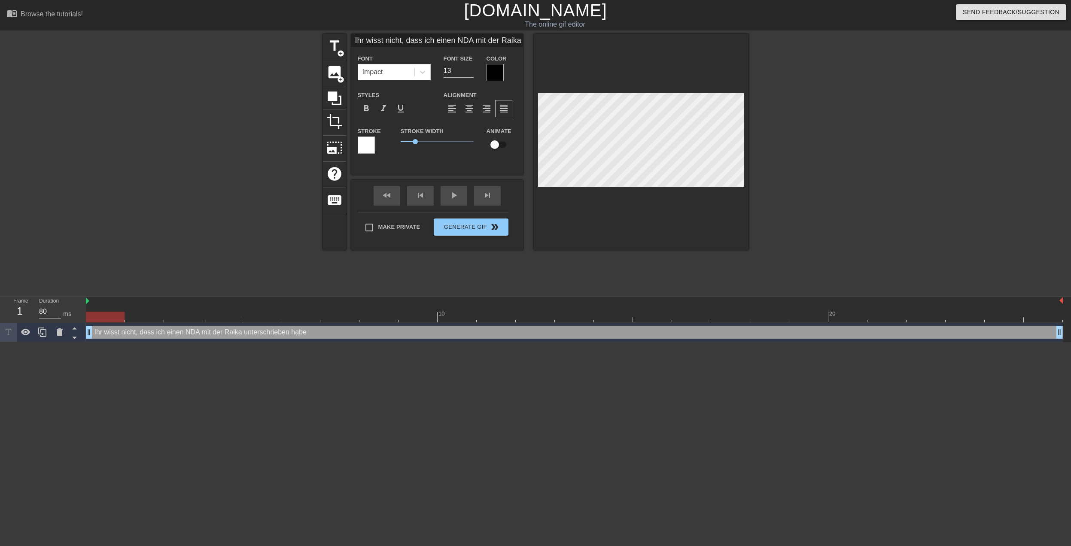
scroll to position [1, 10]
click at [941, 114] on div "title add_circle image add_circle crop photo_size_select_large help keyboard Ih…" at bounding box center [535, 163] width 1071 height 258
click at [413, 141] on span "0.85" at bounding box center [412, 141] width 5 height 5
click at [474, 112] on div "format_align_center" at bounding box center [469, 108] width 17 height 17
click at [487, 112] on span "format_align_right" at bounding box center [486, 108] width 10 height 10
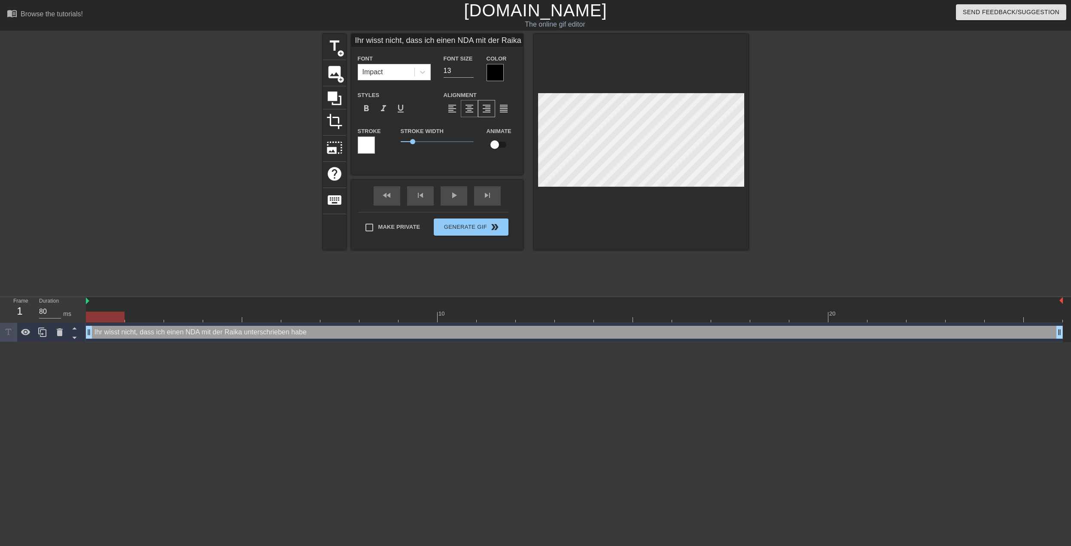
click at [461, 113] on div "format_align_center" at bounding box center [469, 108] width 17 height 17
click at [458, 112] on div "format_align_left" at bounding box center [451, 108] width 17 height 17
click at [476, 115] on div "format_align_center" at bounding box center [469, 108] width 17 height 17
click at [318, 333] on div "Ihr wisst nicht, dass ich einen NDA mit der Raika unterschrieben habe drag_hand…" at bounding box center [574, 332] width 977 height 13
click at [88, 300] on img at bounding box center [87, 300] width 3 height 7
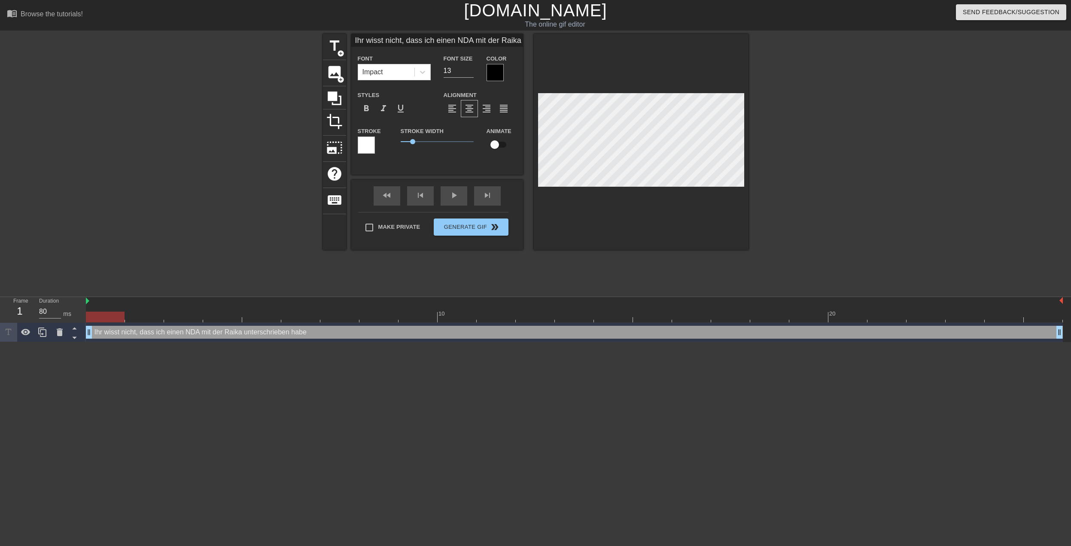
click at [71, 342] on html "menu_book Browse the tutorials! [DOMAIN_NAME] The online gif editor Send Feedba…" at bounding box center [535, 171] width 1071 height 342
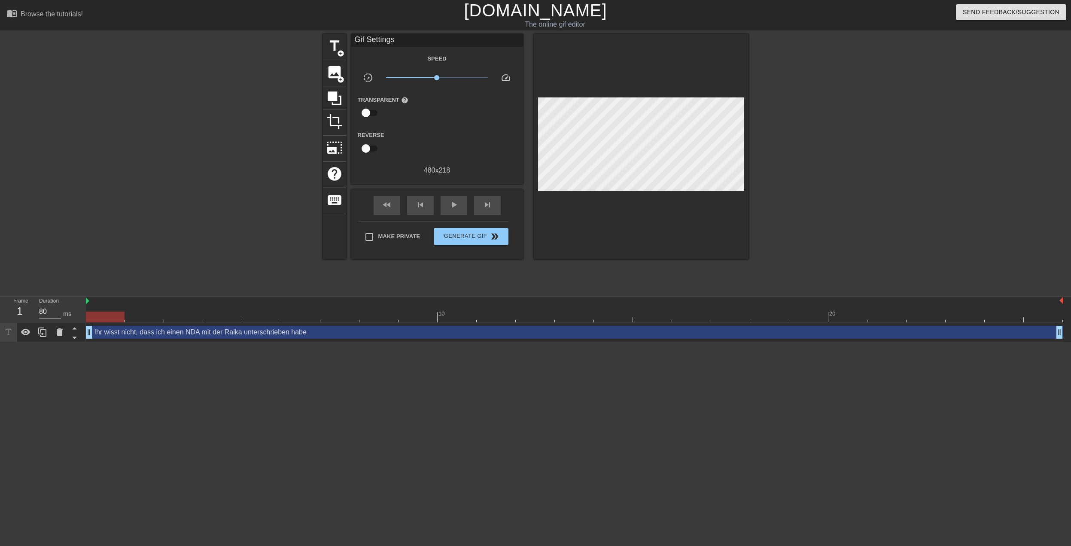
click at [271, 209] on div at bounding box center [248, 163] width 129 height 258
click at [483, 239] on span "Generate Gif double_arrow" at bounding box center [470, 236] width 67 height 10
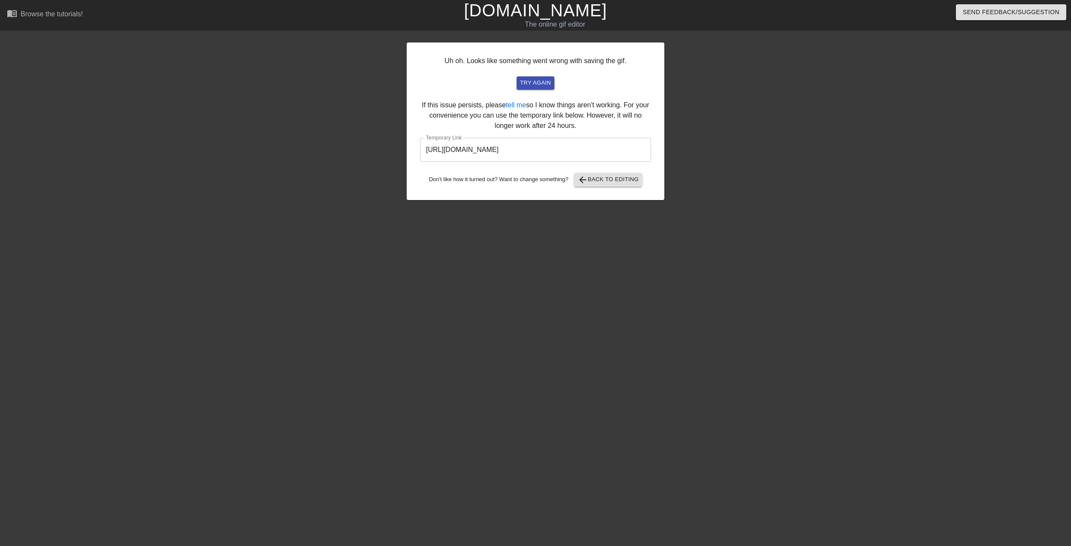
click at [607, 152] on input "[URL][DOMAIN_NAME]" at bounding box center [535, 150] width 231 height 24
drag, startPoint x: 622, startPoint y: 150, endPoint x: 332, endPoint y: 144, distance: 289.8
click at [337, 144] on div "Uh oh. Looks like something went wrong with saving the gif. try again If this i…" at bounding box center [535, 163] width 1071 height 258
click at [779, 116] on div at bounding box center [738, 163] width 129 height 258
click at [743, 295] on html "menu_book Browse the tutorials! [DOMAIN_NAME] The online gif editor Send Feedba…" at bounding box center [535, 147] width 1071 height 295
